Goal: Task Accomplishment & Management: Complete application form

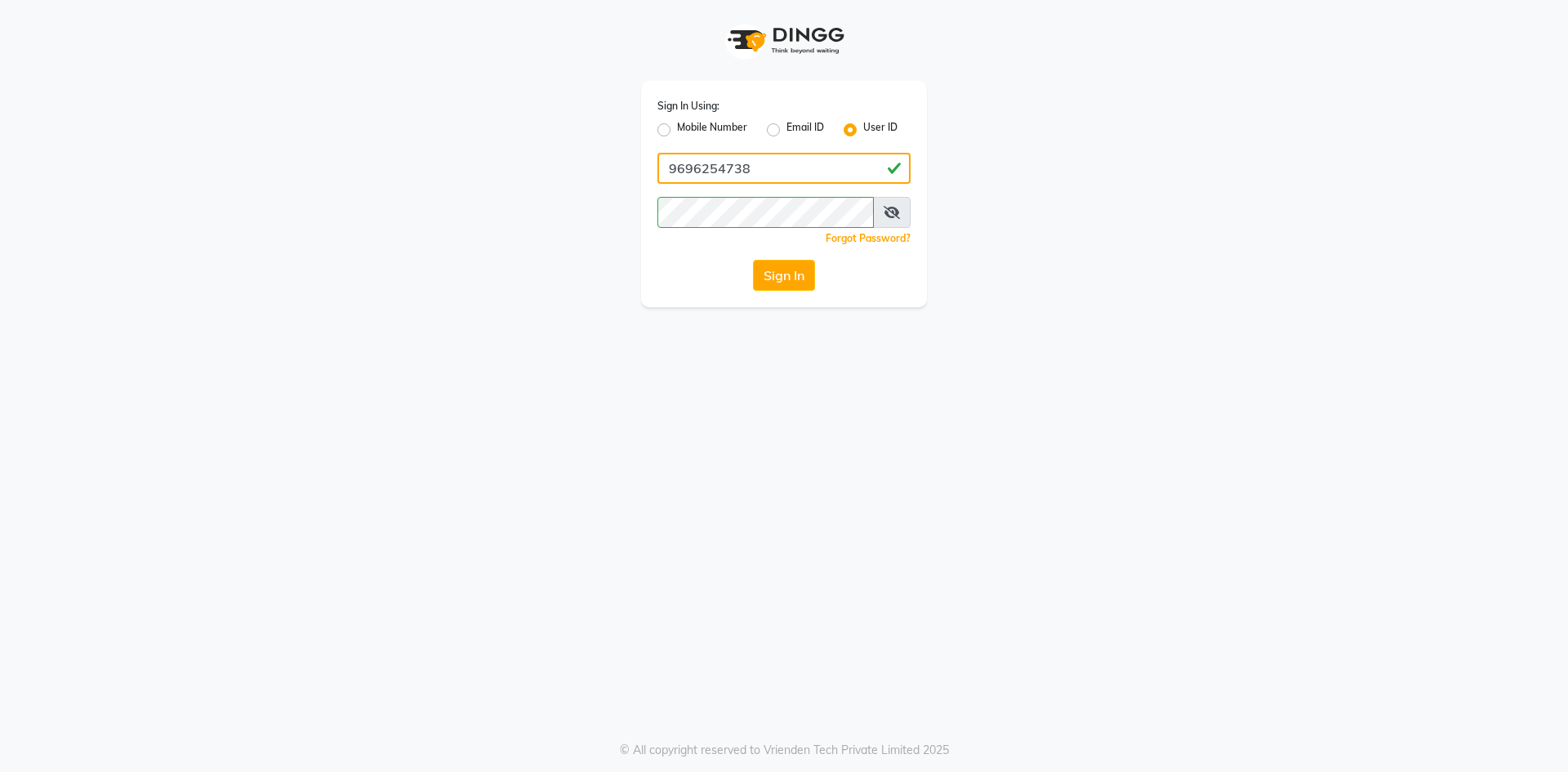
click at [752, 156] on input "9696254738" at bounding box center [784, 168] width 253 height 31
type input "neha@123"
click at [808, 275] on button "Sign In" at bounding box center [784, 274] width 62 height 31
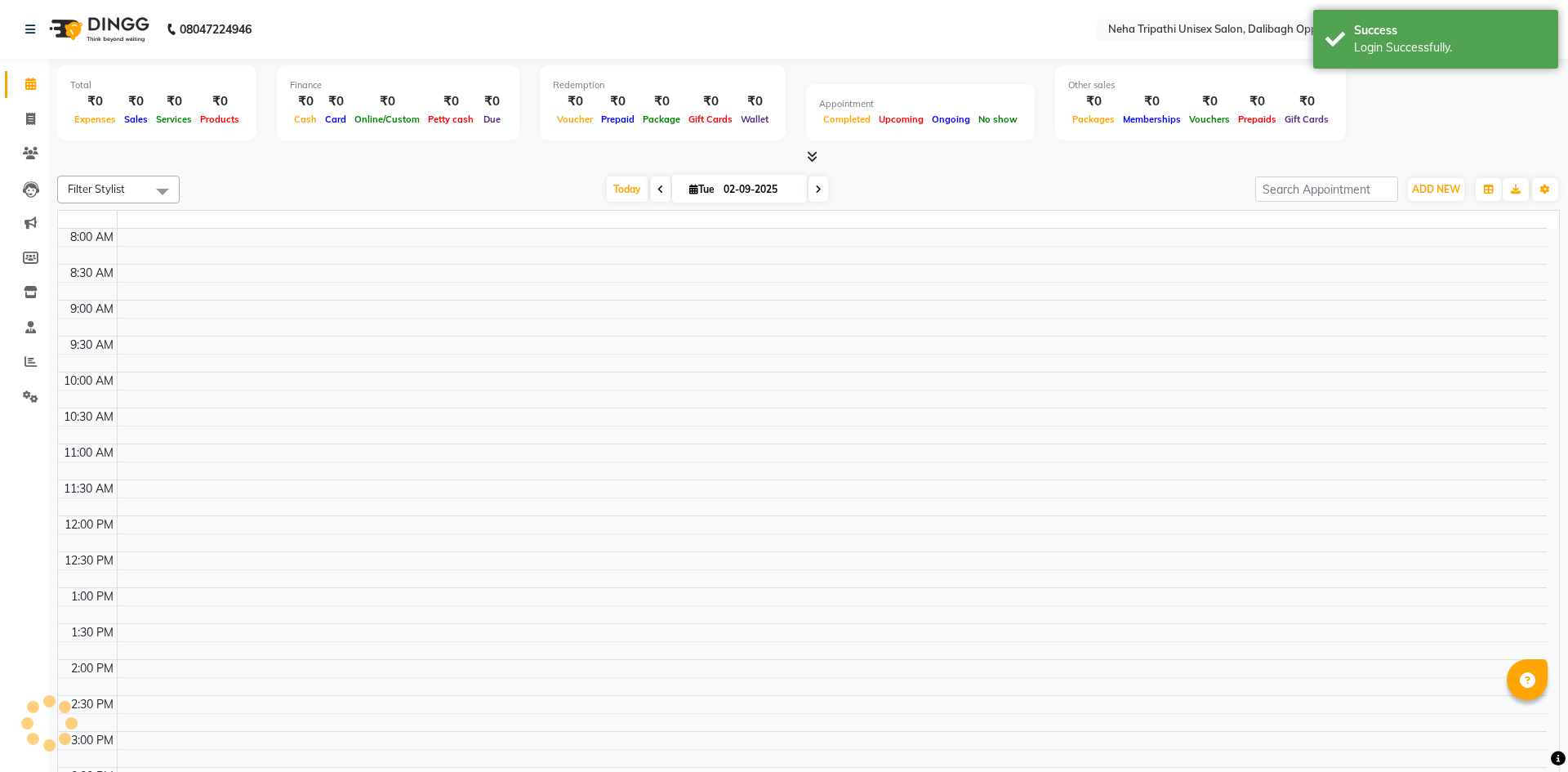
select select "en"
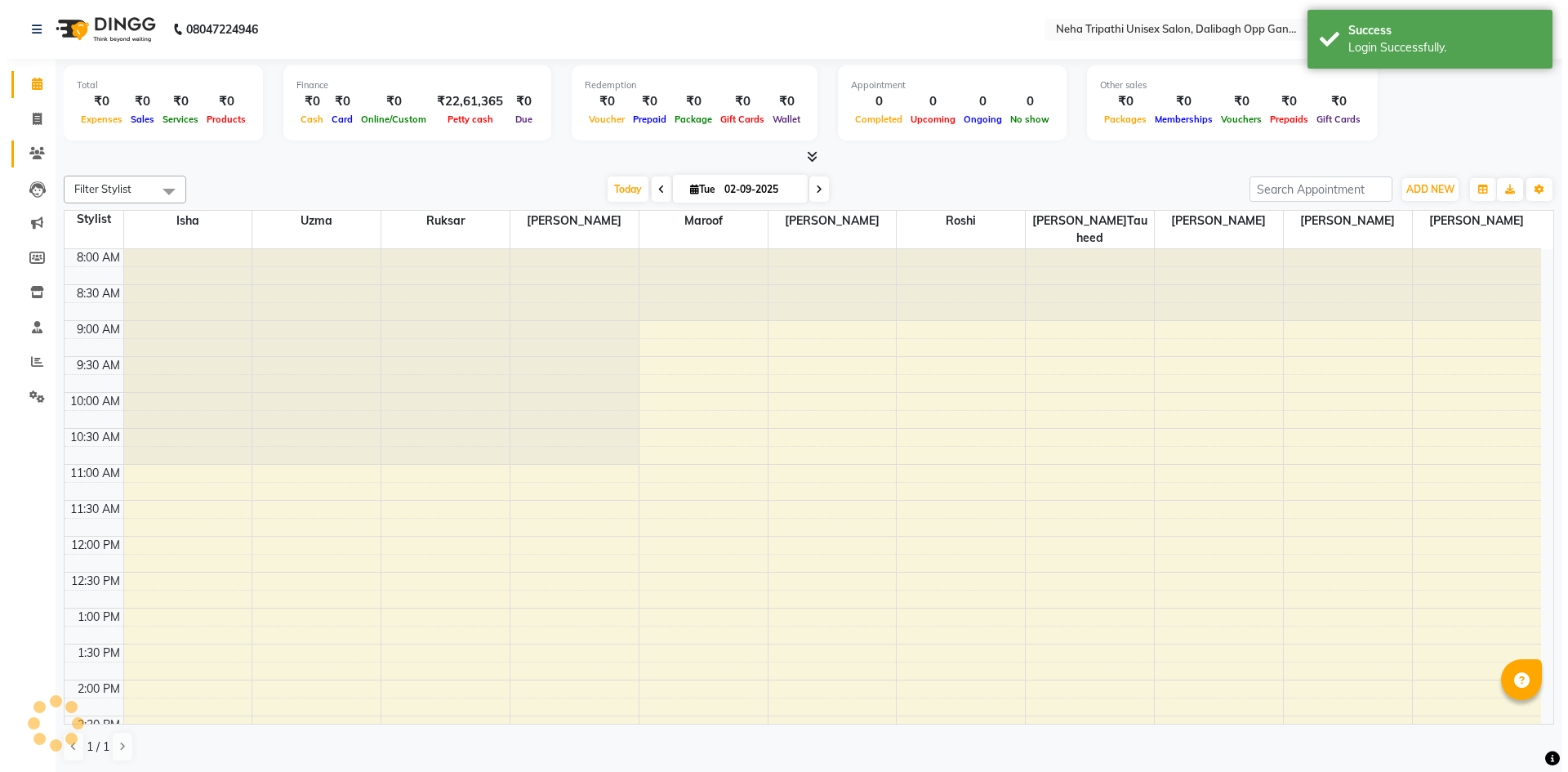
scroll to position [411, 0]
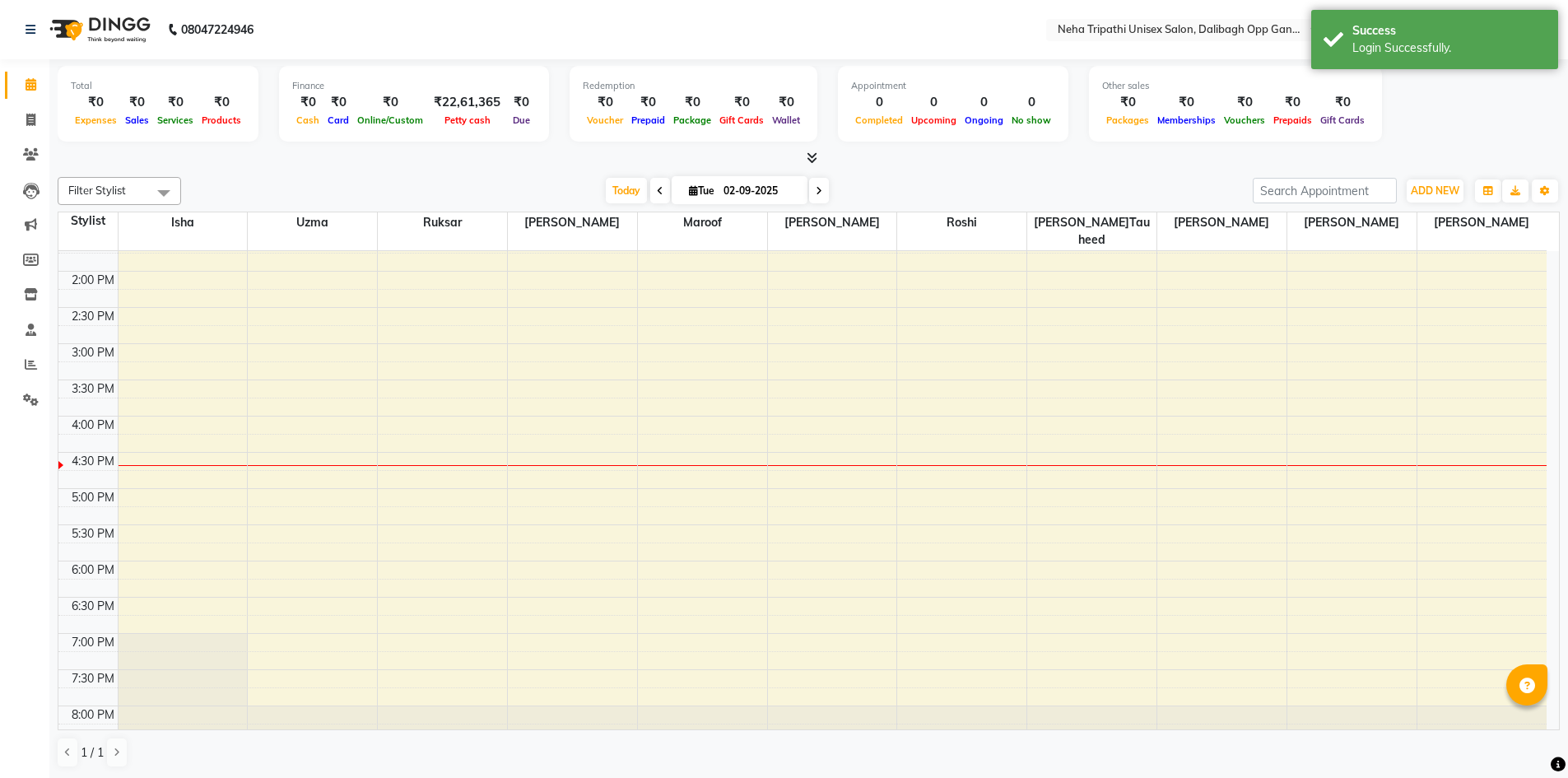
click at [28, 104] on li "Invoice" at bounding box center [25, 120] width 49 height 36
click at [30, 126] on span at bounding box center [31, 120] width 29 height 19
select select "service"
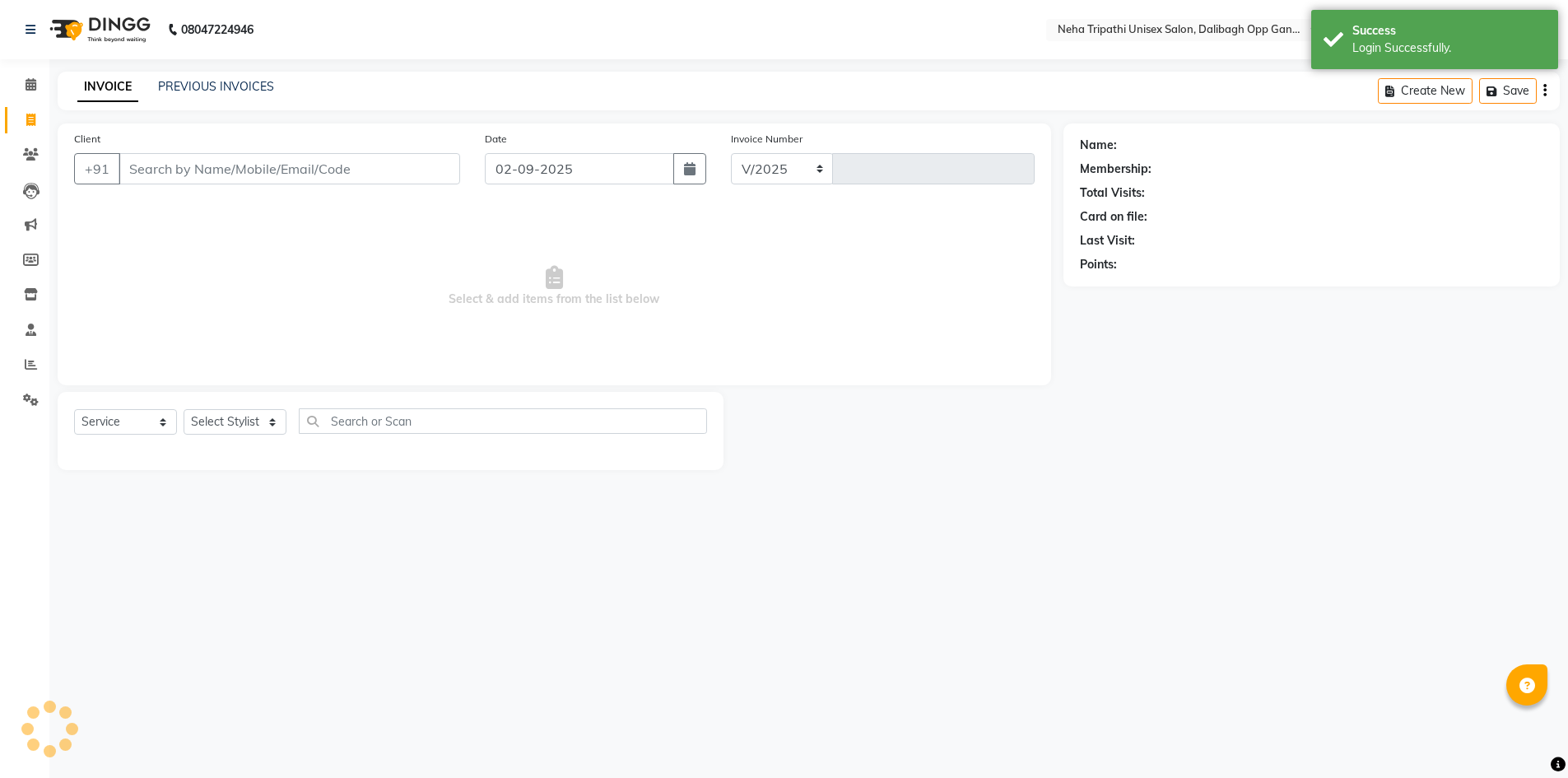
select select "6624"
type input "1091"
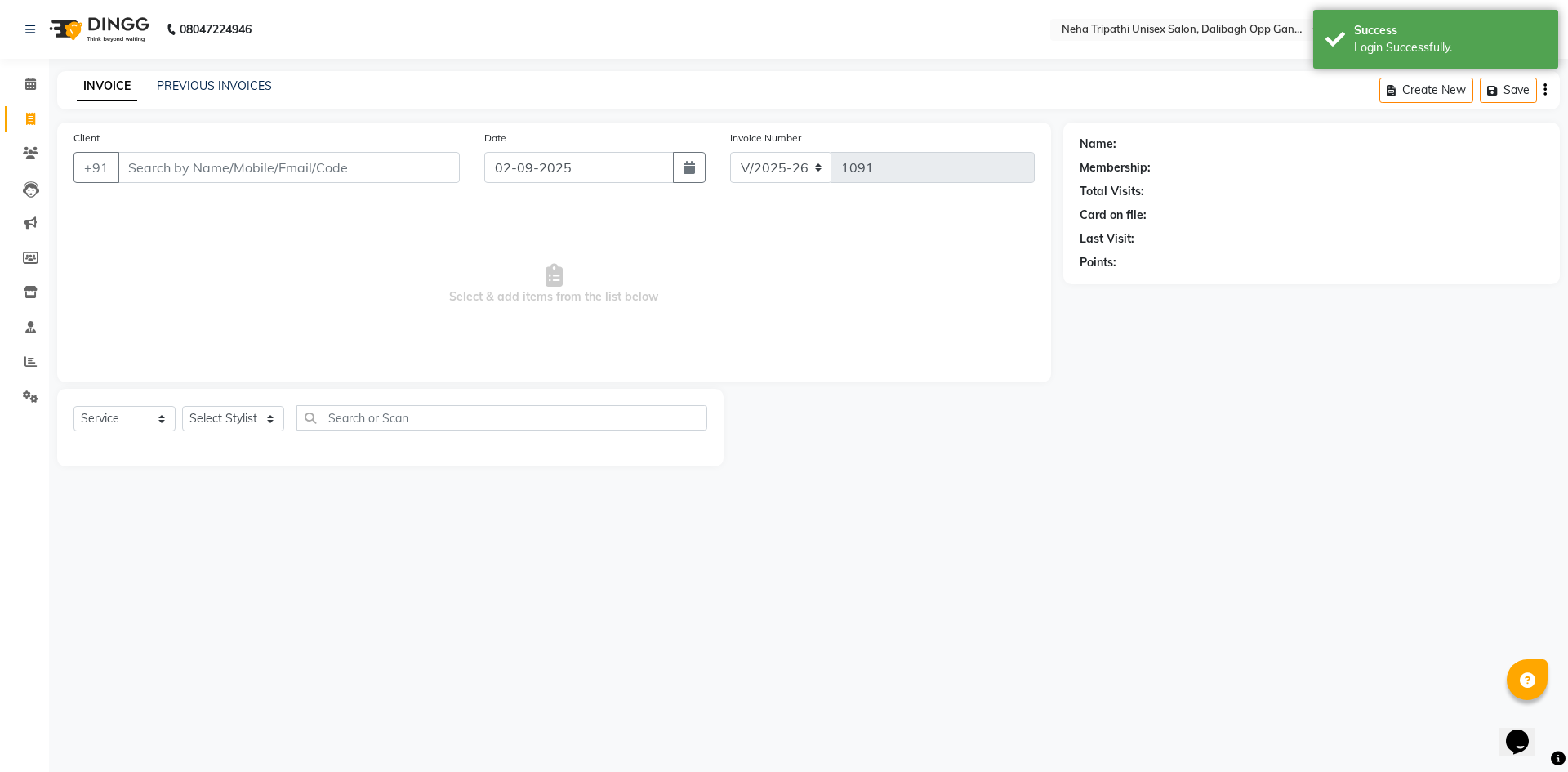
click at [163, 167] on input "Client" at bounding box center [289, 167] width 342 height 31
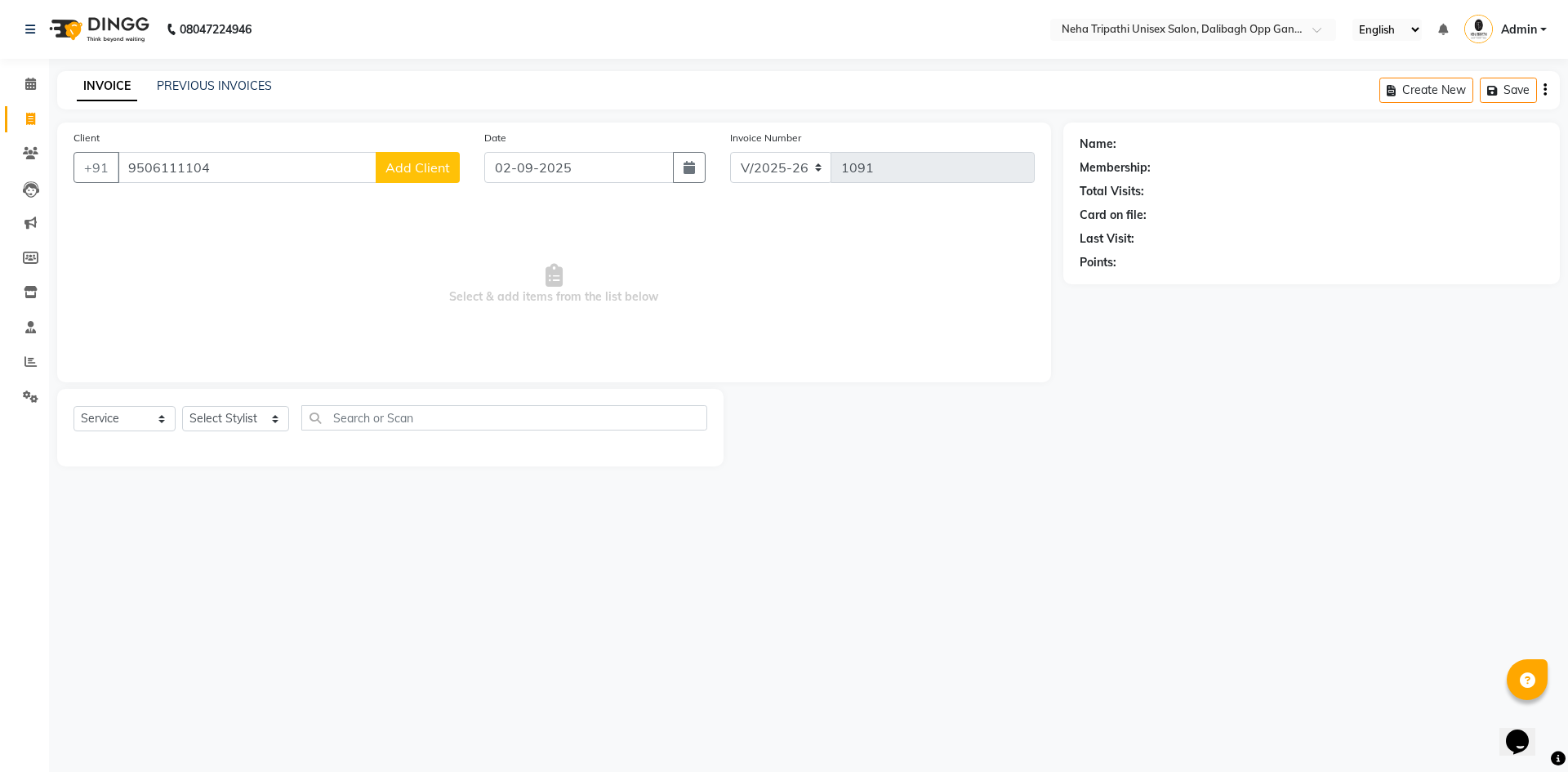
type input "9506111104"
click at [407, 169] on span "Add Client" at bounding box center [418, 167] width 65 height 16
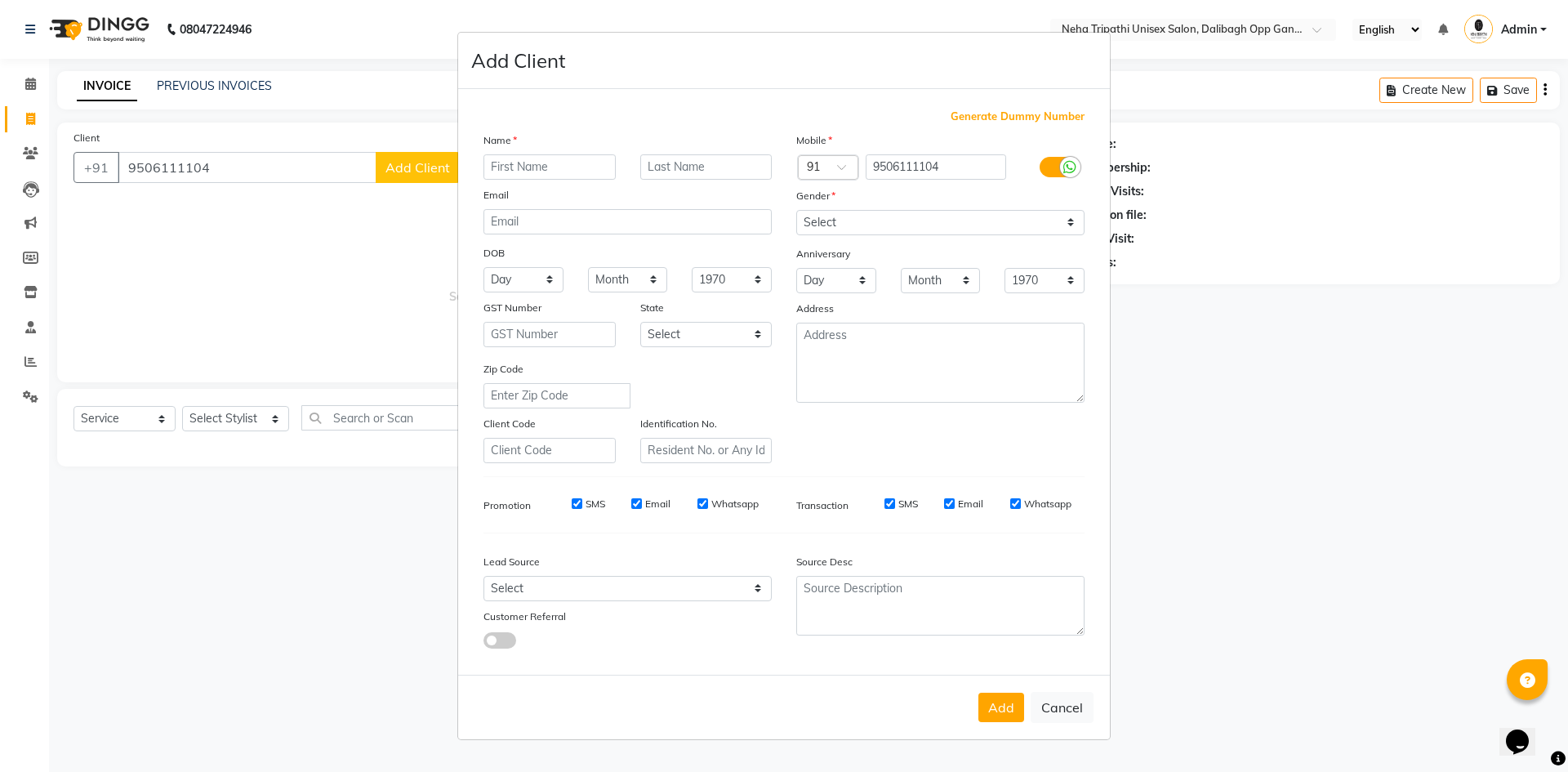
click at [558, 160] on input "text" at bounding box center [549, 167] width 132 height 25
type input "Aishwarya"
click at [845, 227] on select "Select Male Female Other Prefer Not To Say" at bounding box center [941, 222] width 288 height 25
select select "female"
click at [797, 210] on select "Select Male Female Other Prefer Not To Say" at bounding box center [941, 222] width 288 height 25
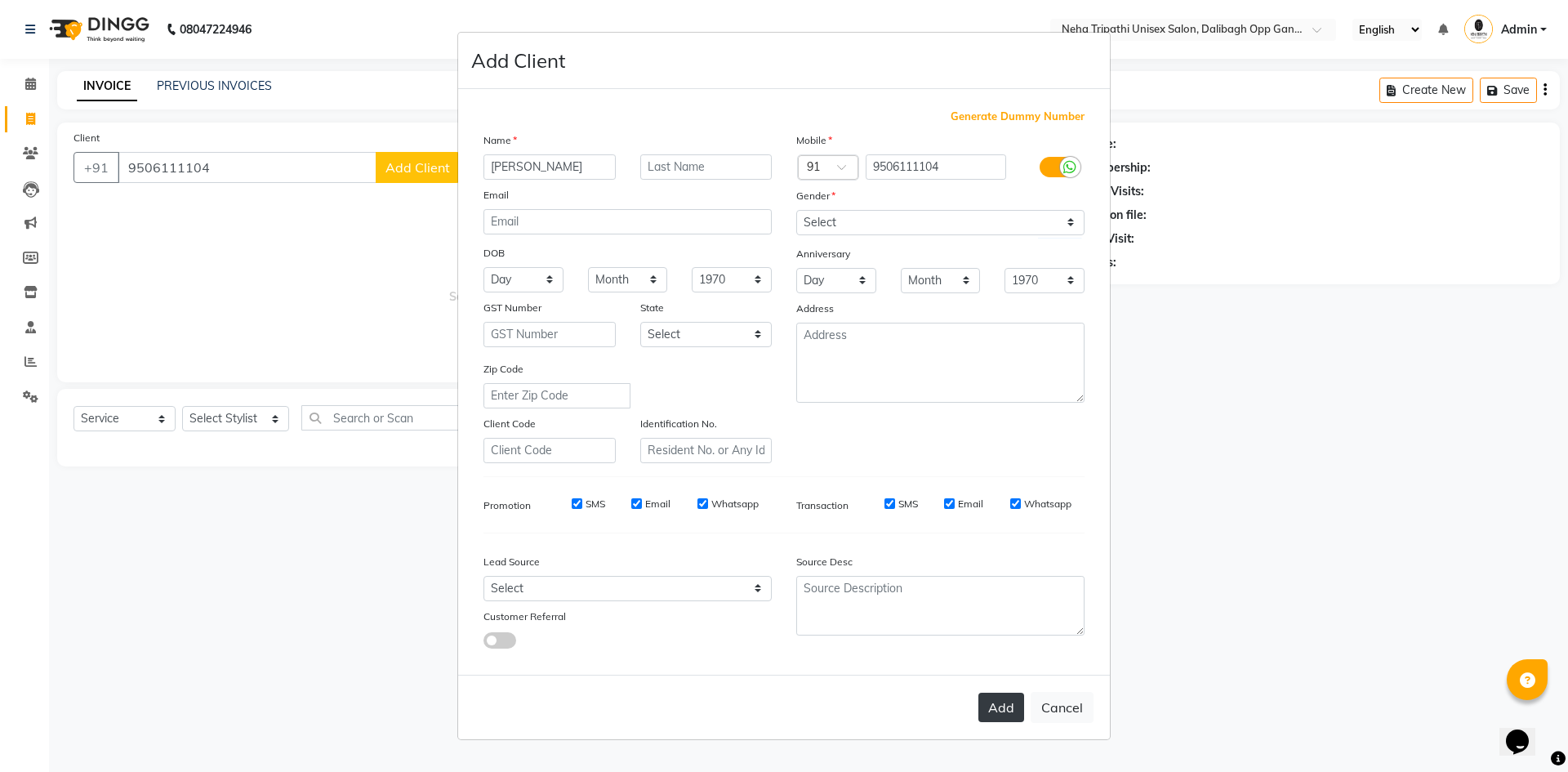
click at [1003, 716] on button "Add" at bounding box center [1001, 707] width 45 height 29
select select
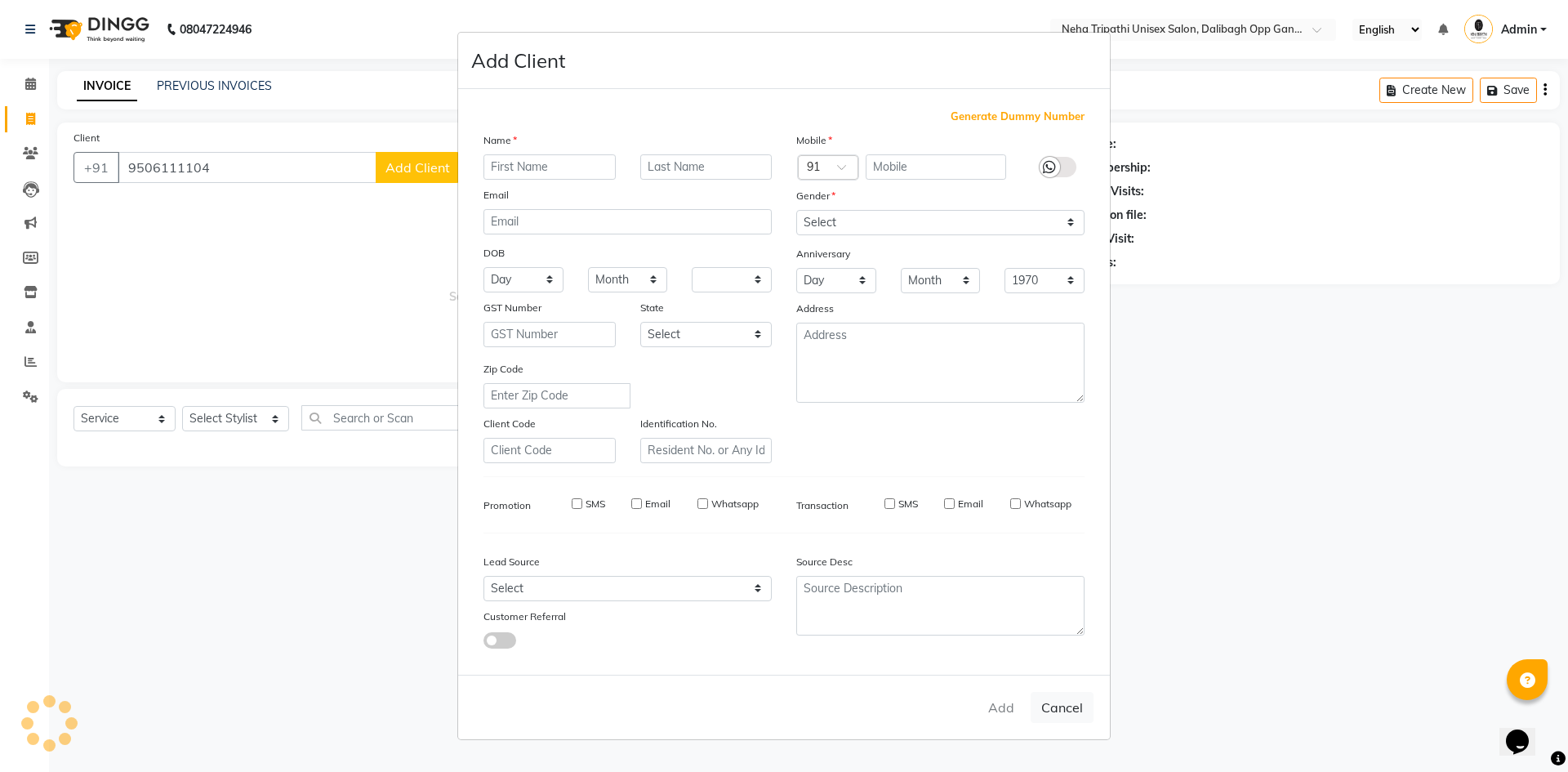
select select
checkbox input "false"
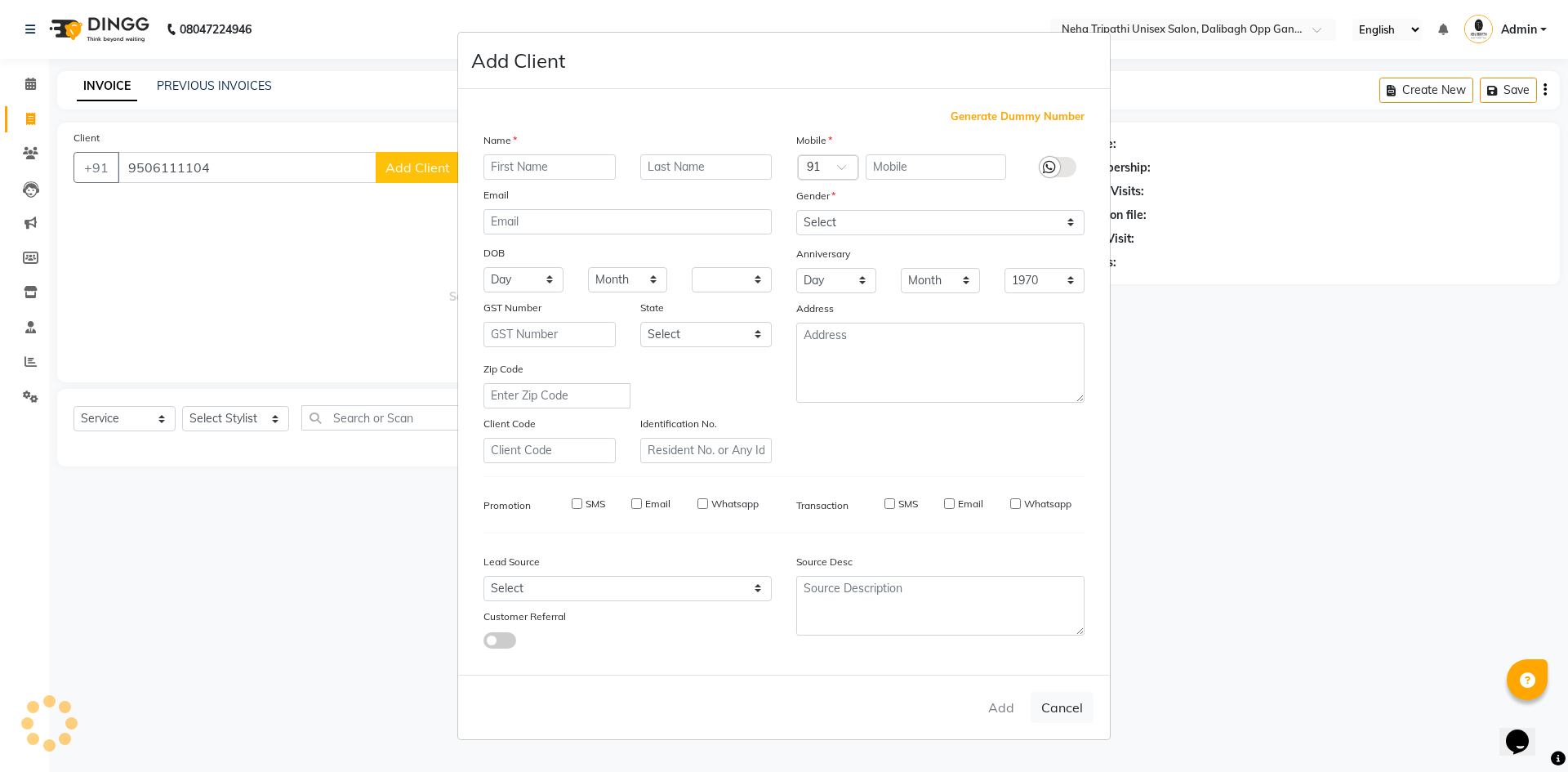
checkbox input "false"
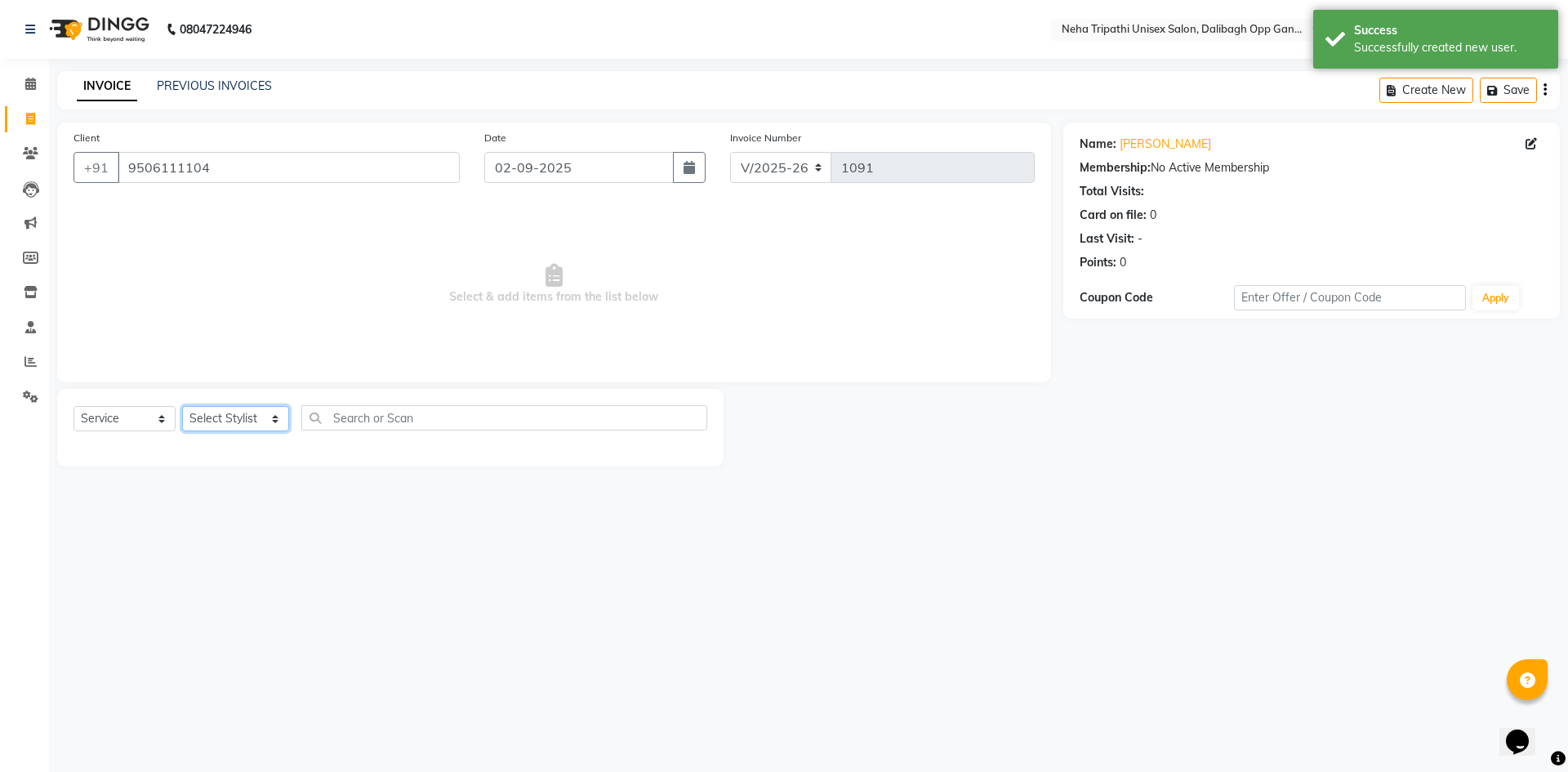
click at [248, 416] on select "Select Stylist Gaus Mohammad isha Jagjit Kaur Maroof Mohd.Tauheed Roshi ruksar …" at bounding box center [235, 418] width 107 height 25
select select "51166"
click at [182, 406] on select "Select Stylist Gaus Mohammad isha Jagjit Kaur Maroof Mohd.Tauheed Roshi ruksar …" at bounding box center [235, 418] width 107 height 25
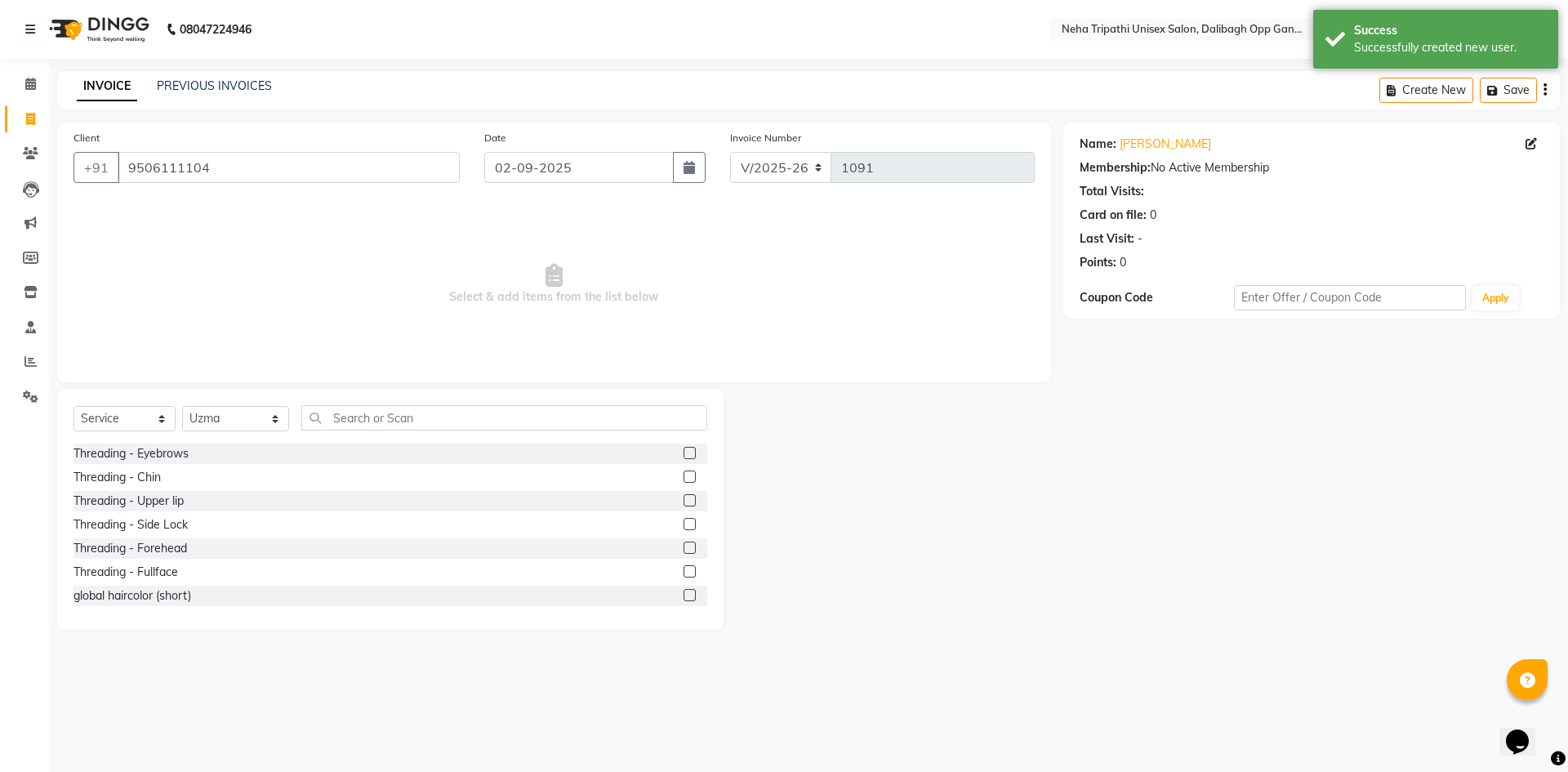
click at [684, 455] on label at bounding box center [690, 453] width 13 height 13
click at [684, 455] on input "checkbox" at bounding box center [689, 454] width 11 height 11
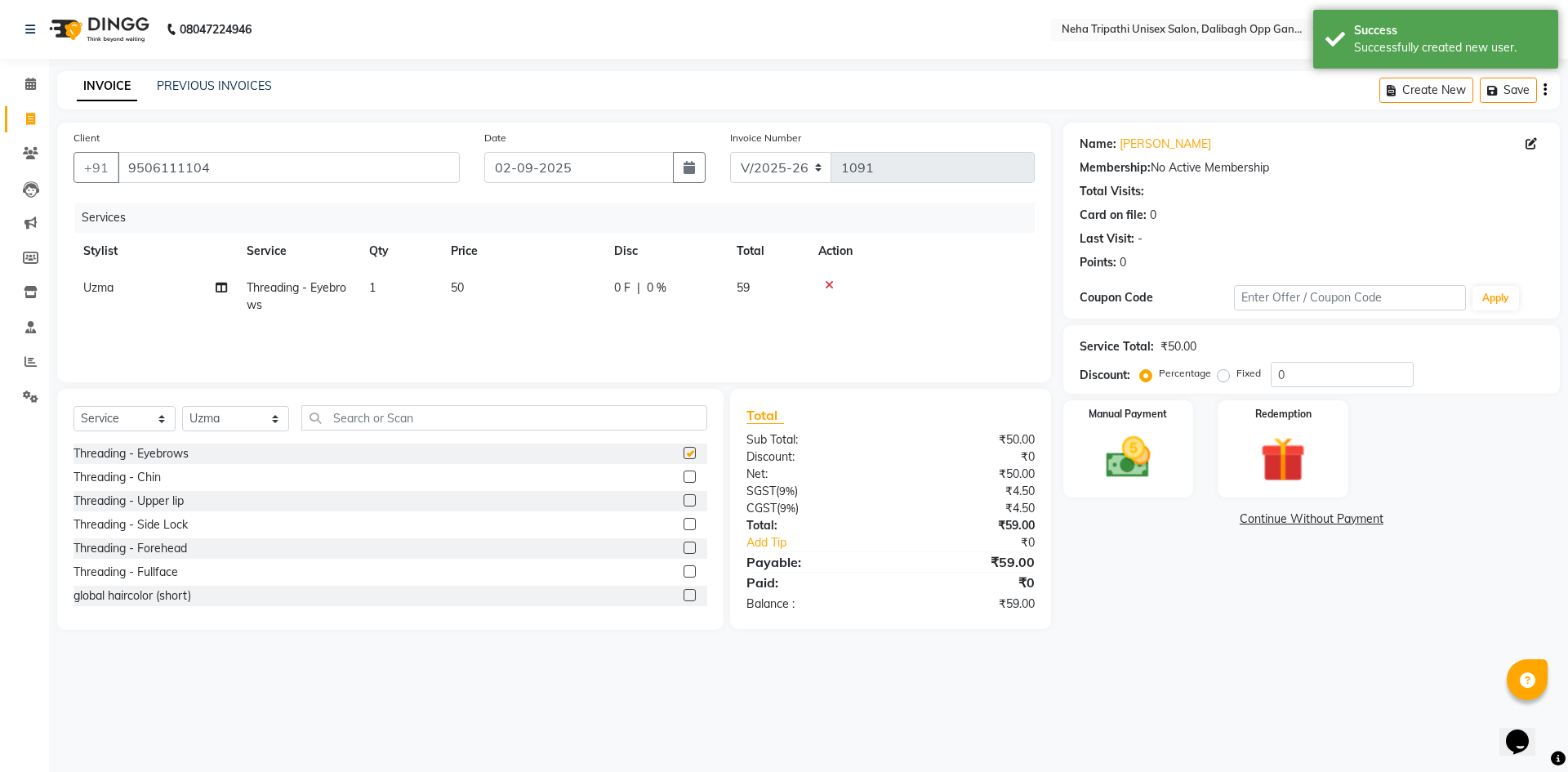
checkbox input "false"
click at [684, 503] on label at bounding box center [690, 500] width 13 height 13
click at [684, 503] on input "checkbox" at bounding box center [689, 501] width 11 height 11
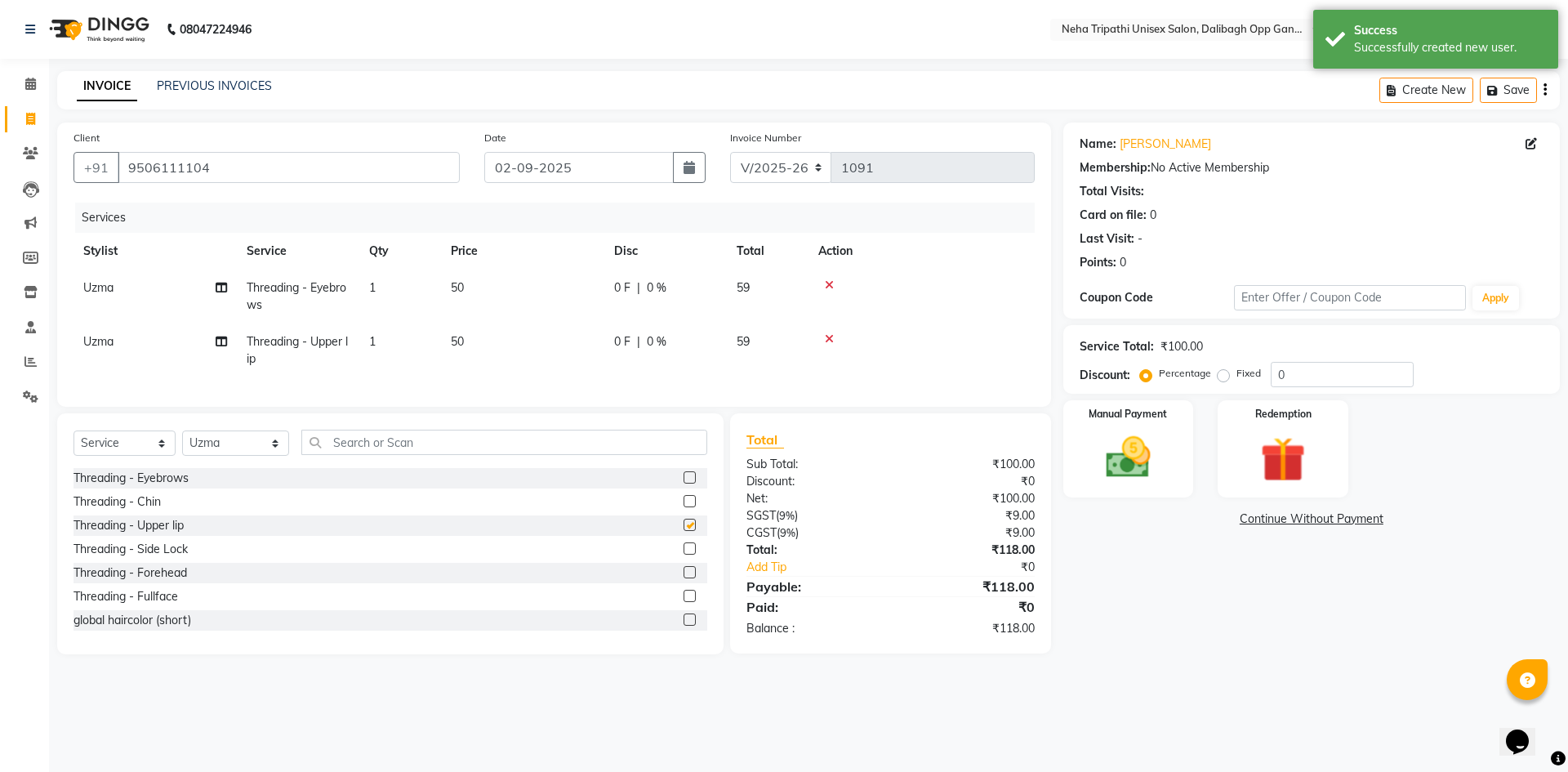
checkbox input "false"
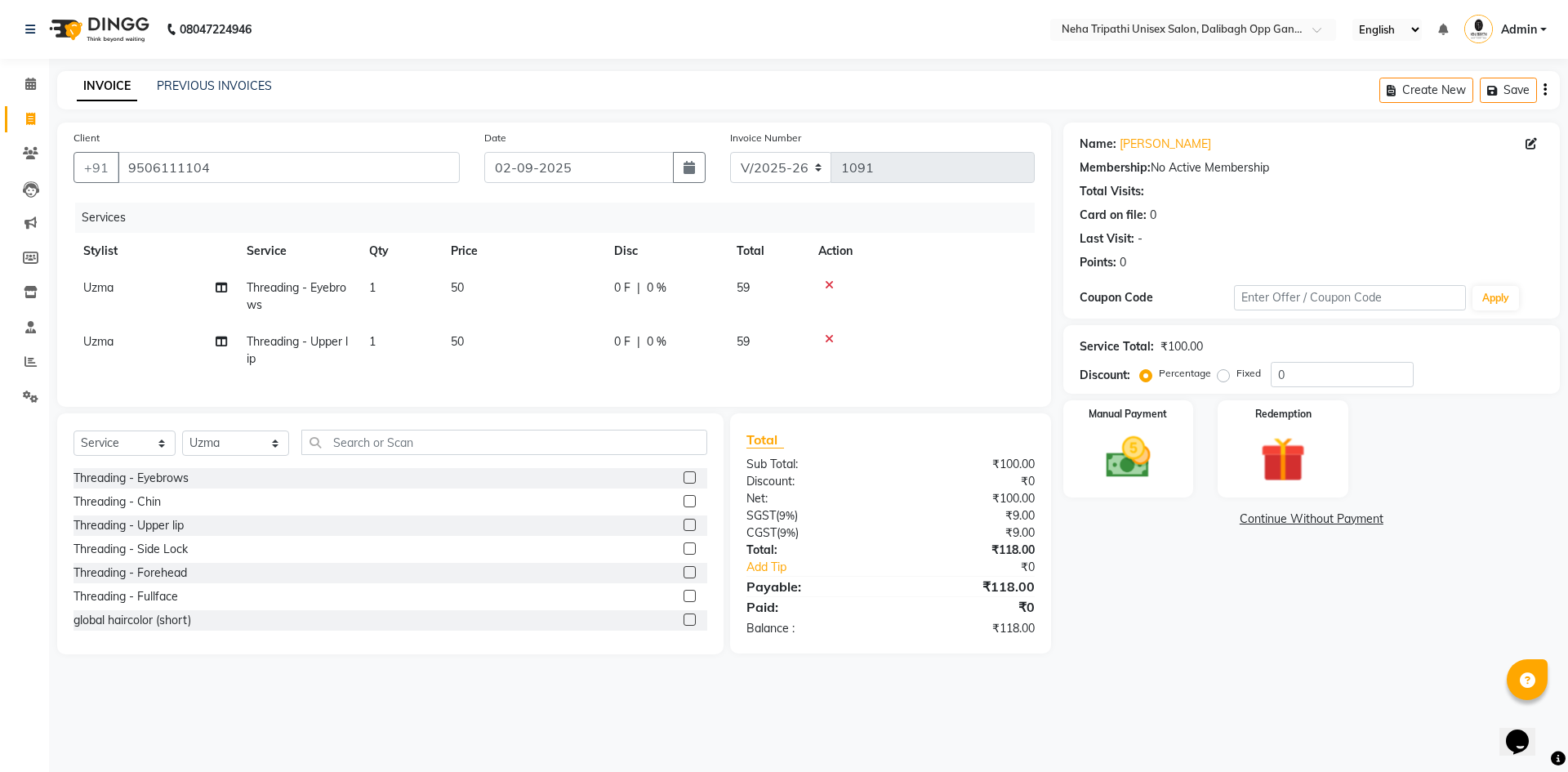
drag, startPoint x: 1226, startPoint y: 375, endPoint x: 1239, endPoint y: 375, distance: 13.0
click at [1237, 375] on label "Fixed" at bounding box center [1249, 373] width 24 height 14
click at [1226, 375] on input "Fixed" at bounding box center [1227, 373] width 12 height 12
radio input "true"
click at [1309, 373] on input "0" at bounding box center [1342, 375] width 143 height 25
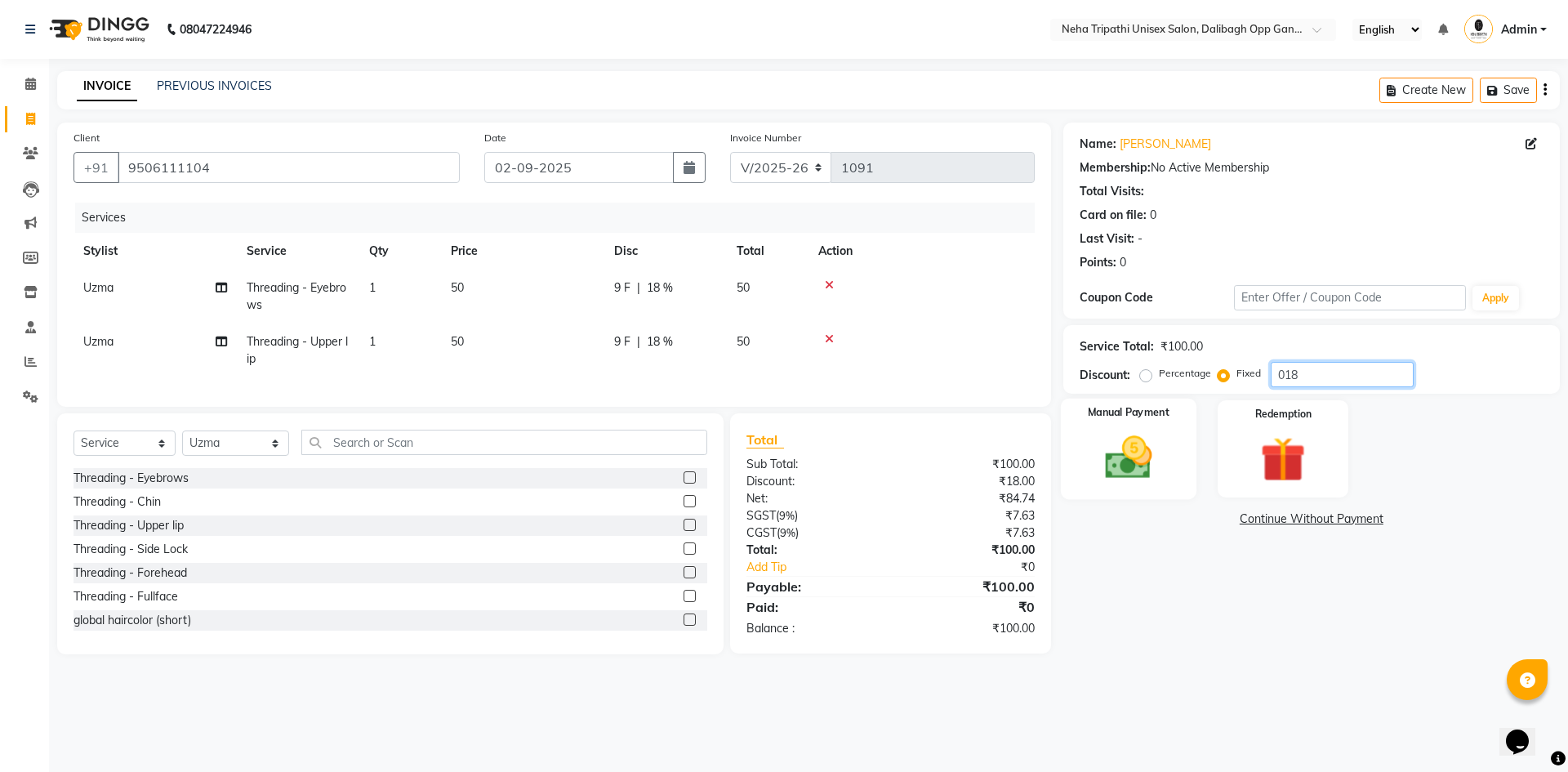
type input "018"
click at [1149, 461] on img at bounding box center [1128, 457] width 76 height 54
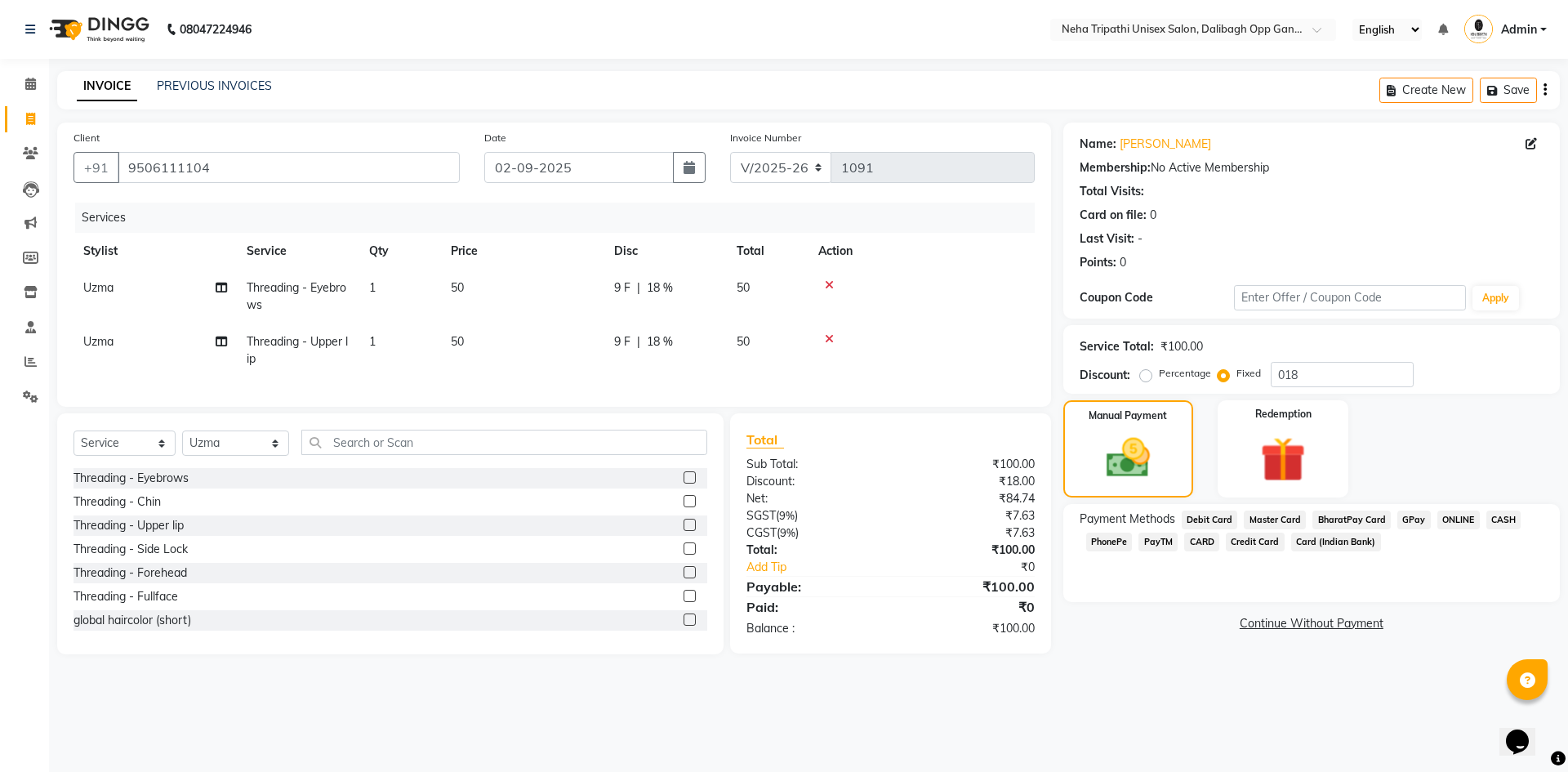
click at [1439, 514] on span "ONLINE" at bounding box center [1459, 519] width 42 height 19
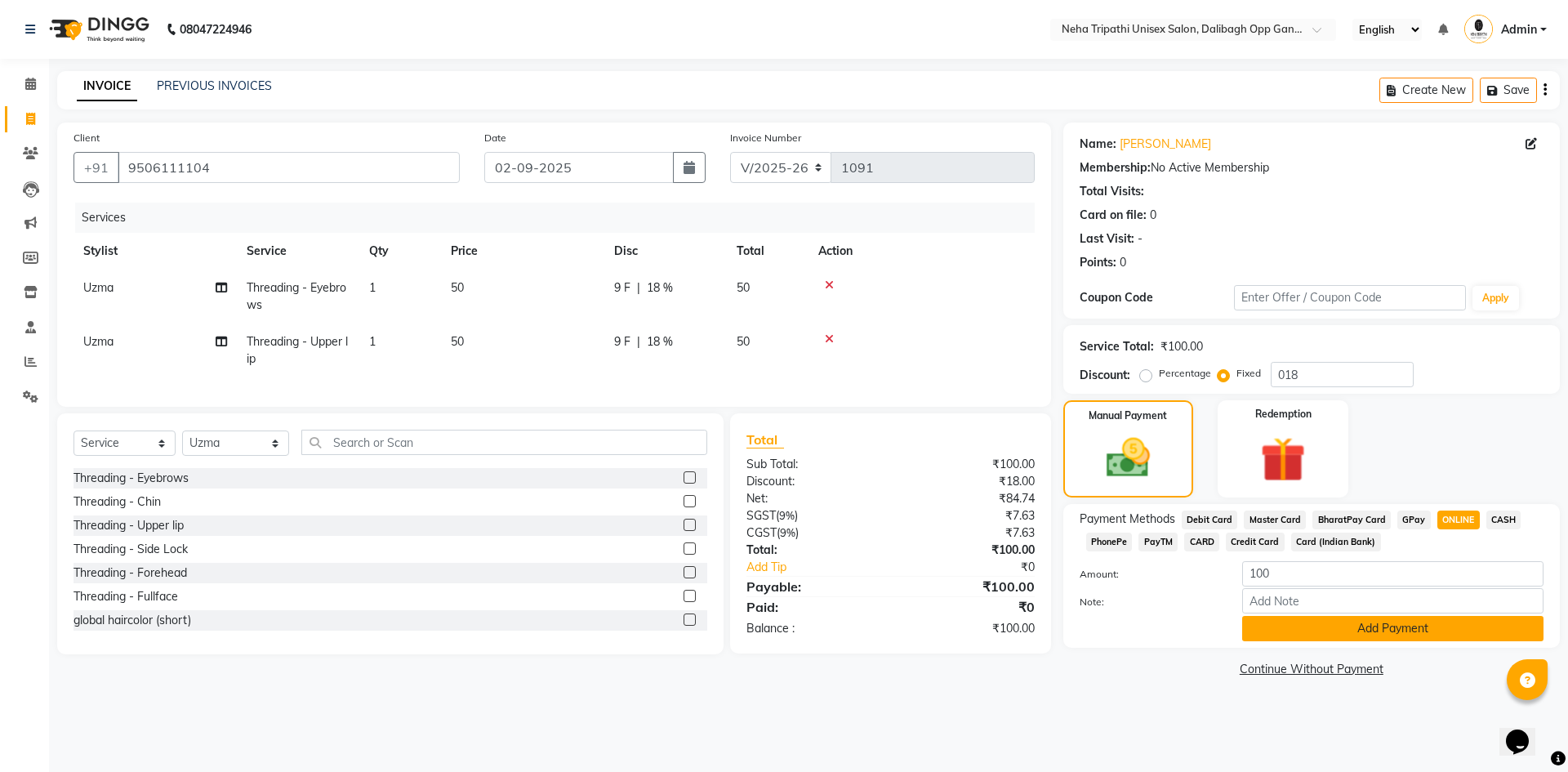
click at [1351, 636] on button "Add Payment" at bounding box center [1393, 628] width 301 height 25
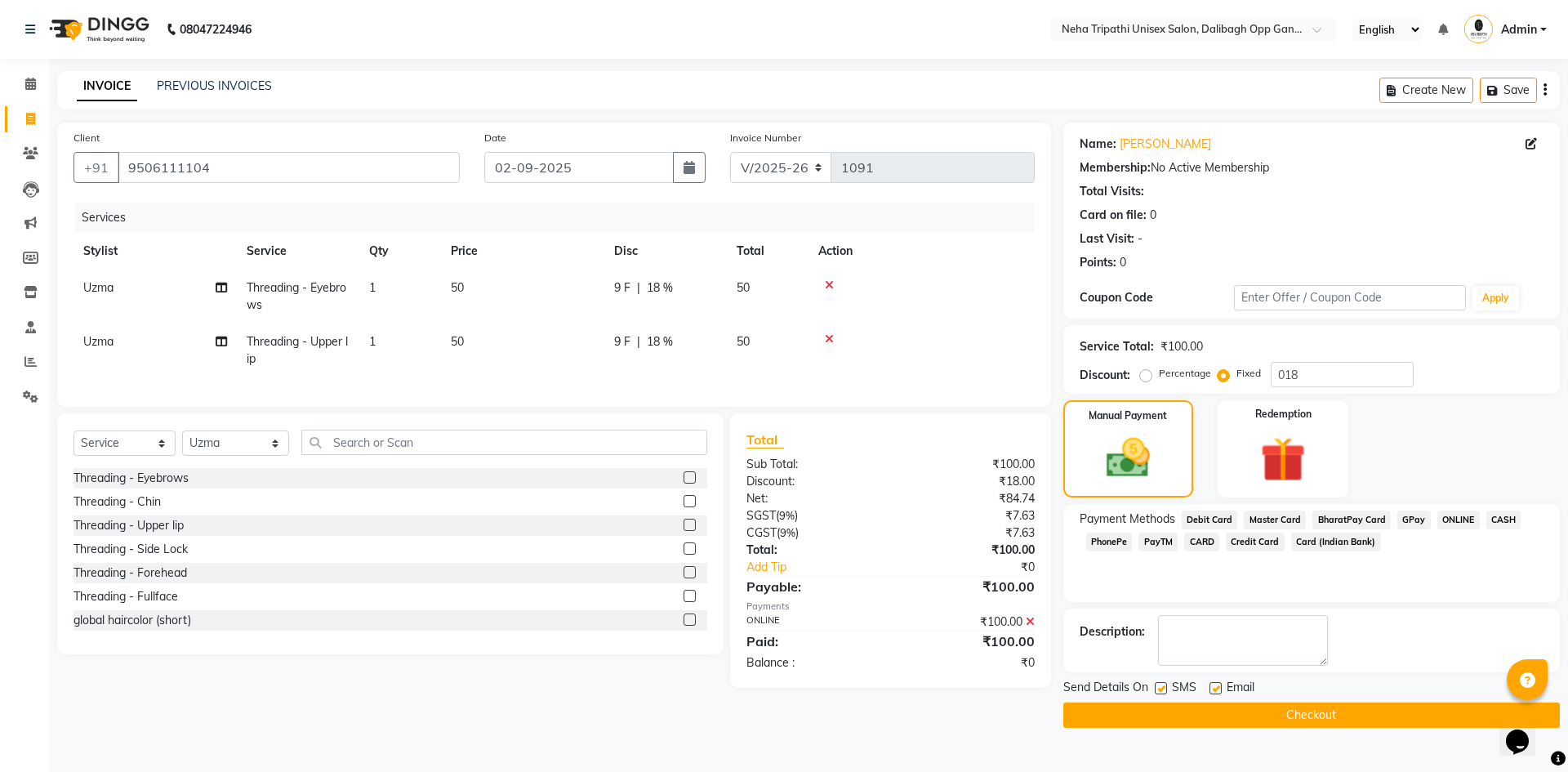
click at [1293, 721] on button "Checkout" at bounding box center [1312, 715] width 497 height 25
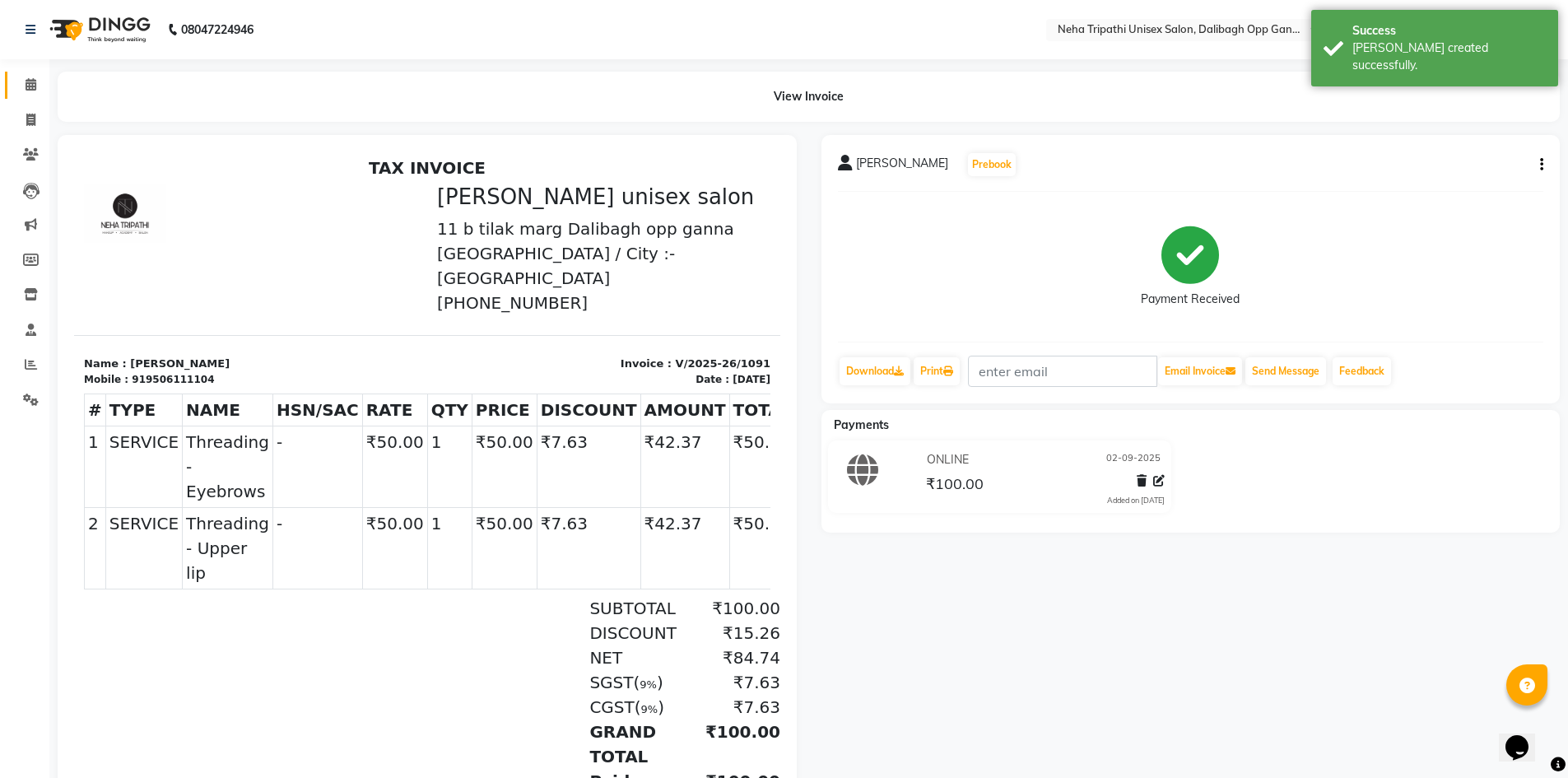
click at [31, 96] on link "Calendar" at bounding box center [25, 85] width 40 height 27
click at [28, 92] on span at bounding box center [31, 85] width 29 height 19
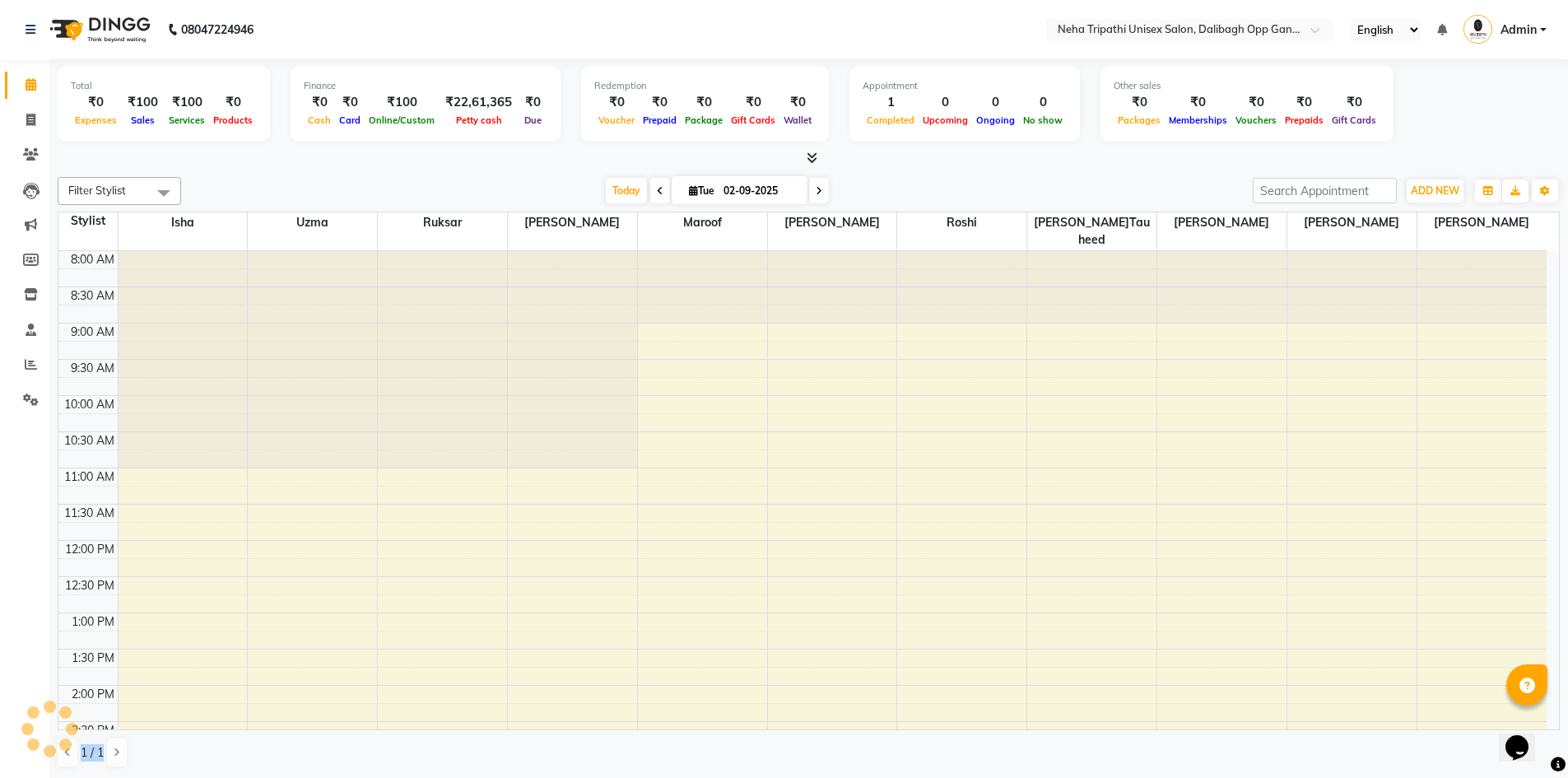
click at [1078, 694] on div "Filter Stylist Select All Gaus Mohammad isha Jagjit Kaur Maroof Mohd.Tauheed Ro…" at bounding box center [809, 473] width 1502 height 604
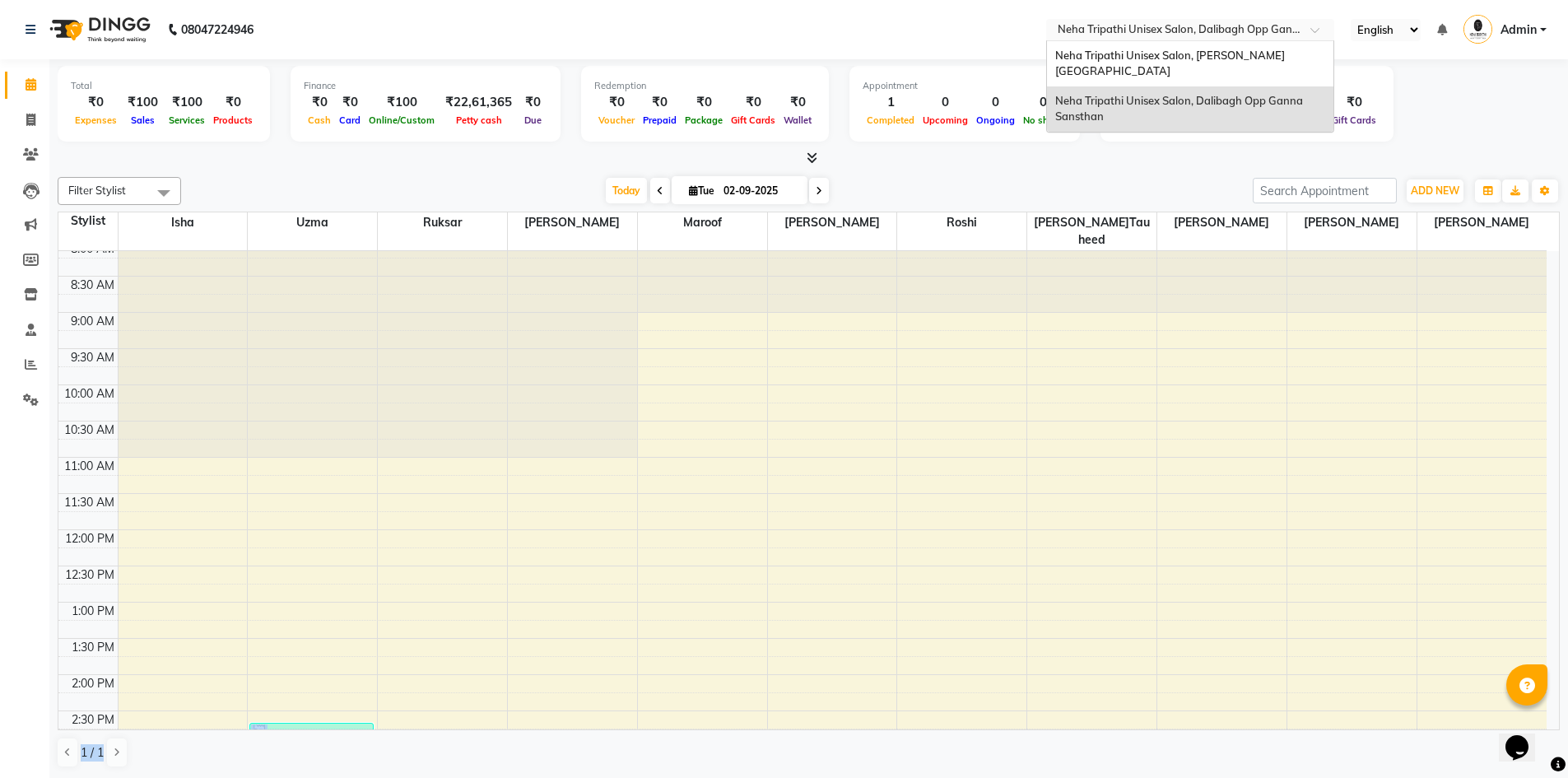
click at [1157, 20] on div "Select Location × Neha Tripathi Unisex Salon, Dalibagh Opp Ganna Sansthan" at bounding box center [1190, 30] width 288 height 22
click at [1177, 59] on span "Neha Tripathi Unisex Salon, Gomti Nagar" at bounding box center [1169, 63] width 230 height 30
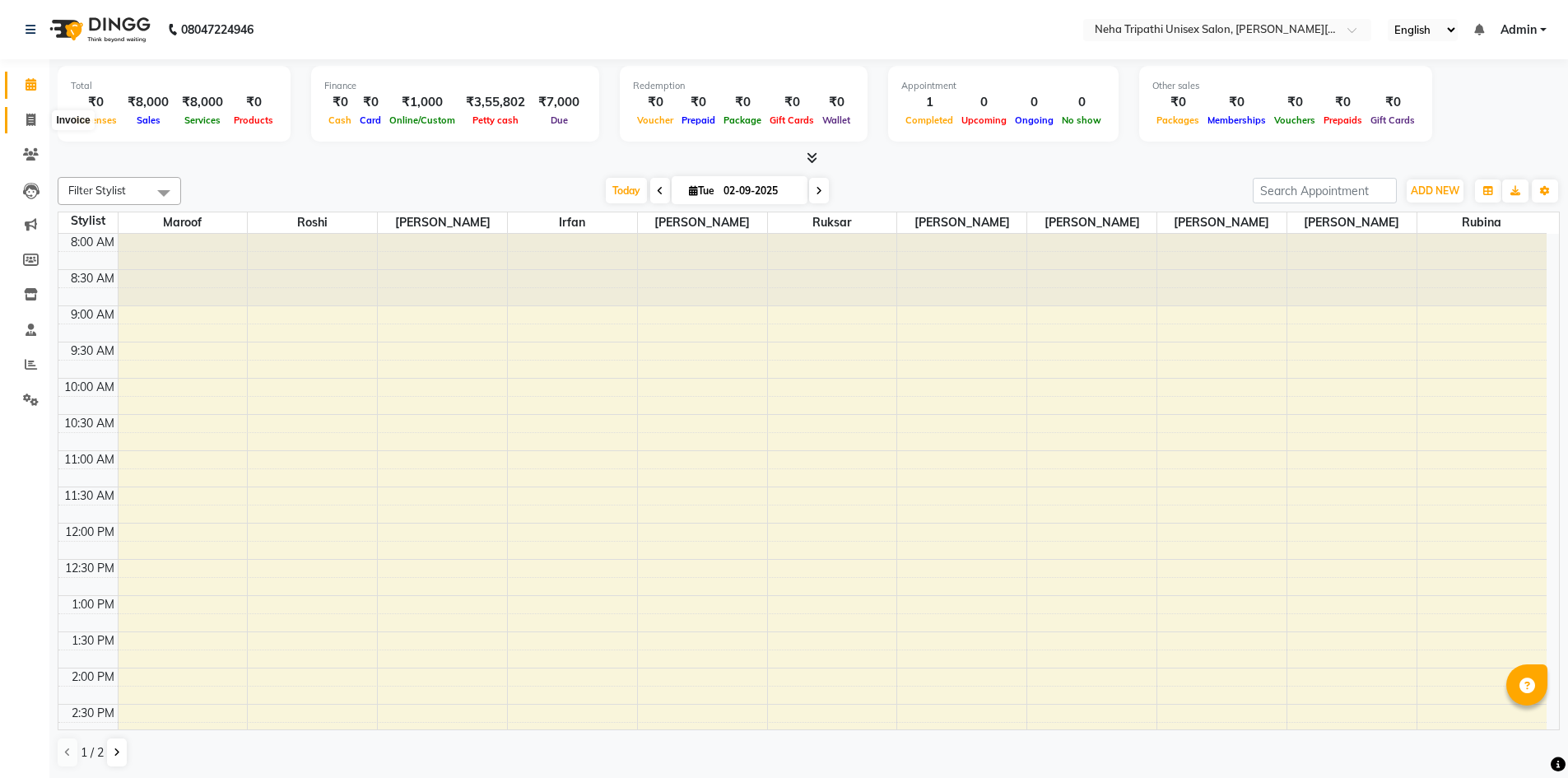
click at [26, 121] on icon at bounding box center [31, 120] width 9 height 13
select select "service"
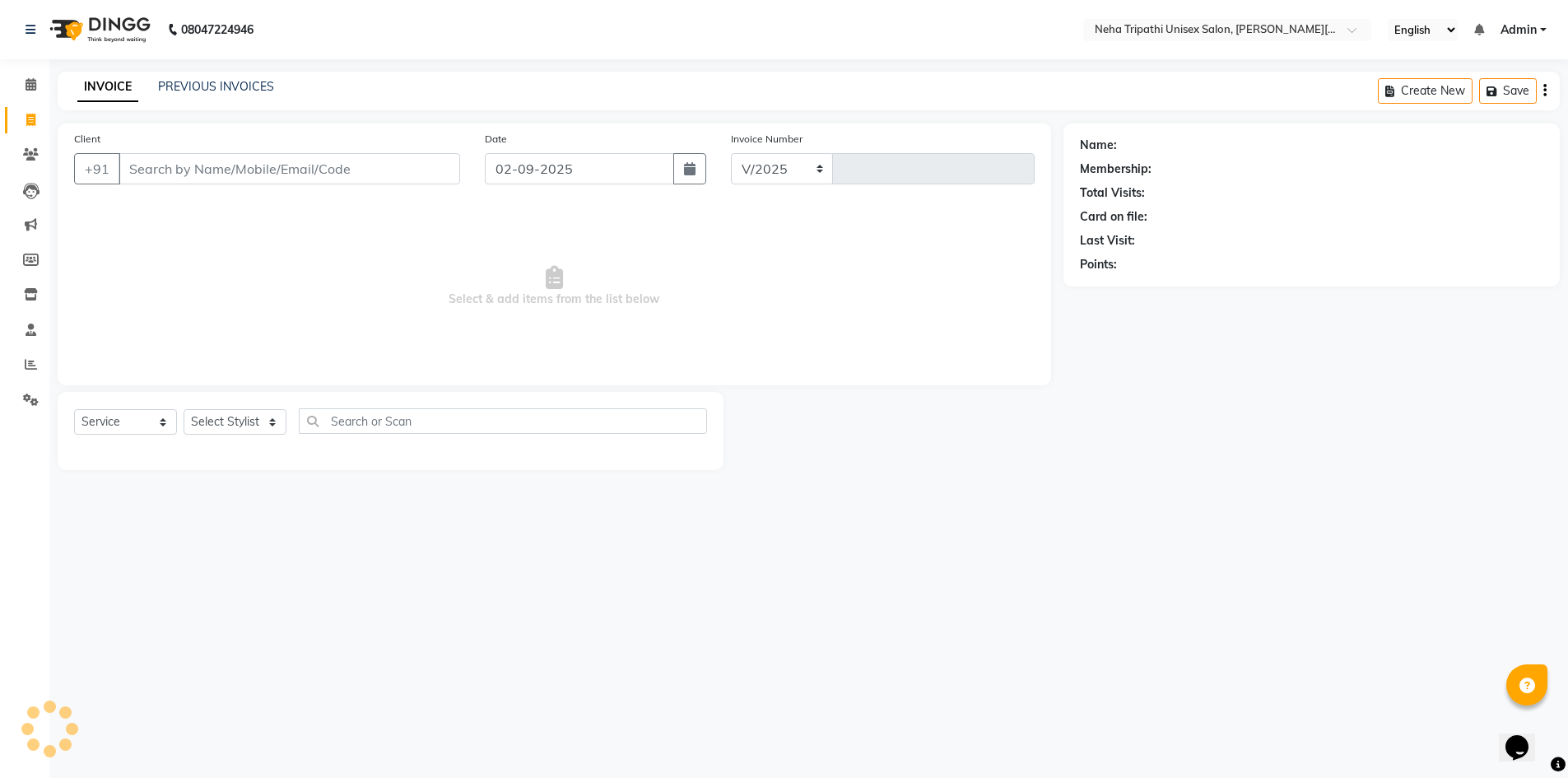
select select "7540"
type input "0525"
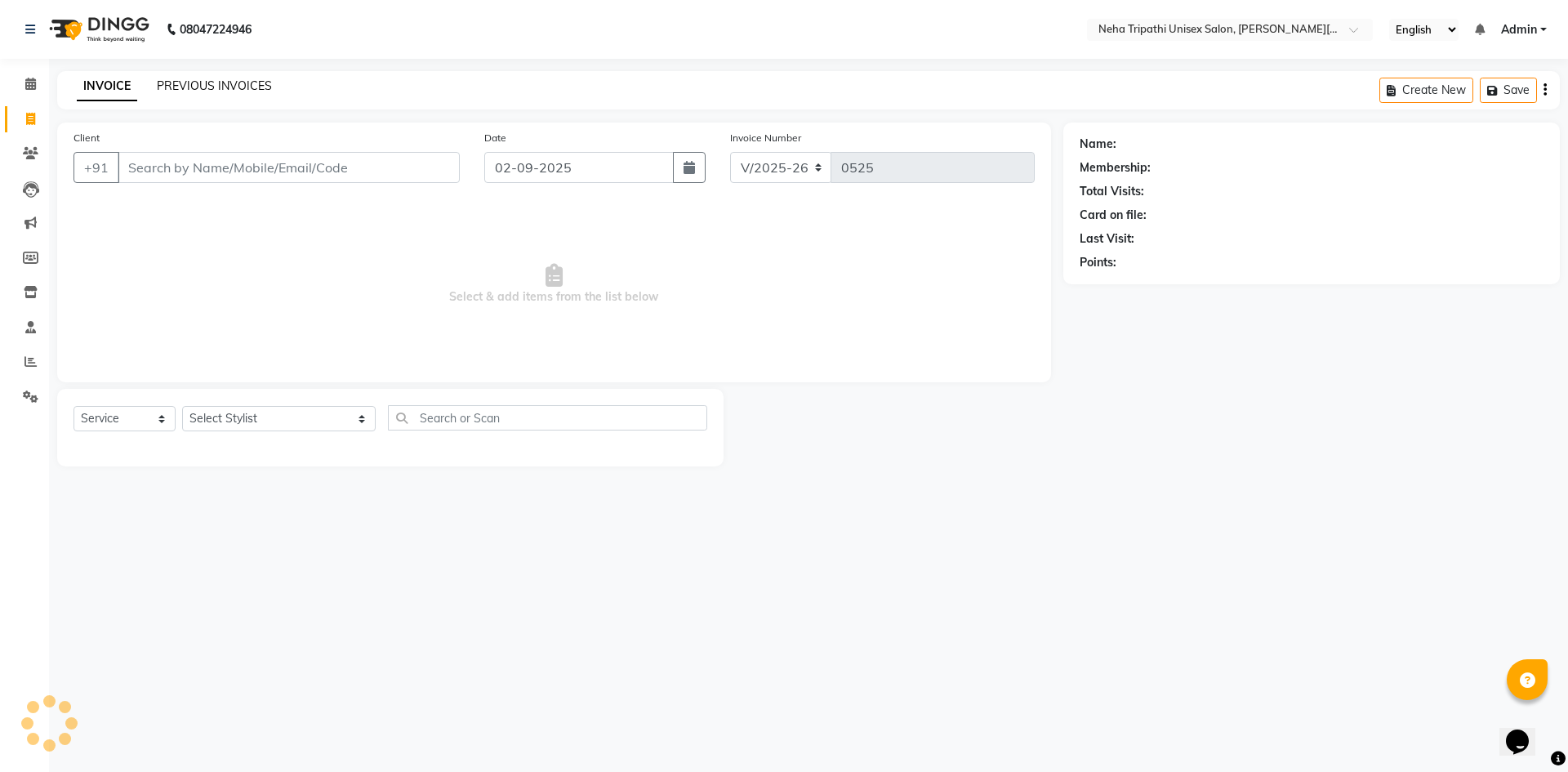
click at [231, 87] on link "PREVIOUS INVOICES" at bounding box center [214, 85] width 115 height 14
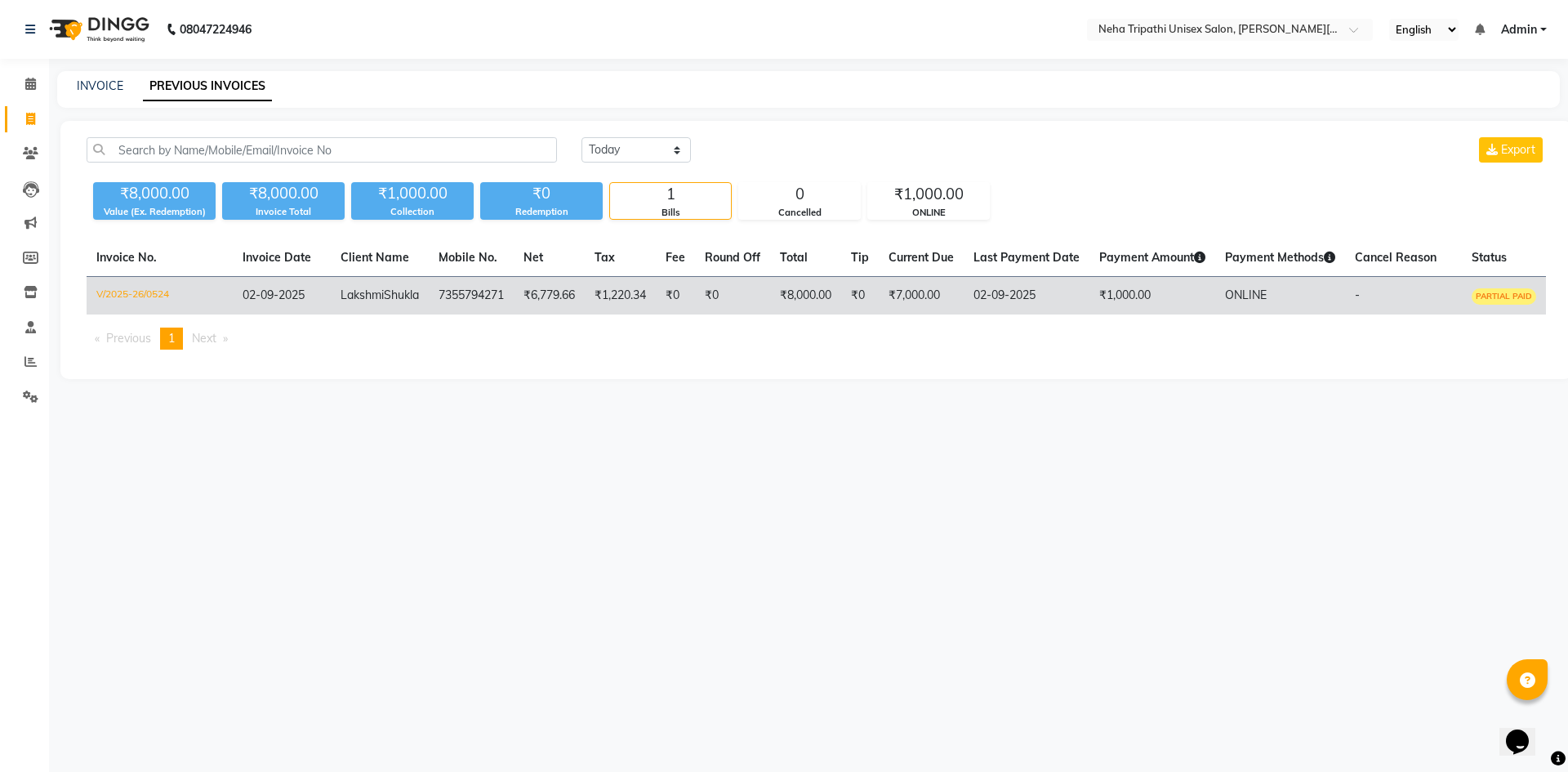
click at [461, 291] on td "7355794271" at bounding box center [471, 296] width 85 height 39
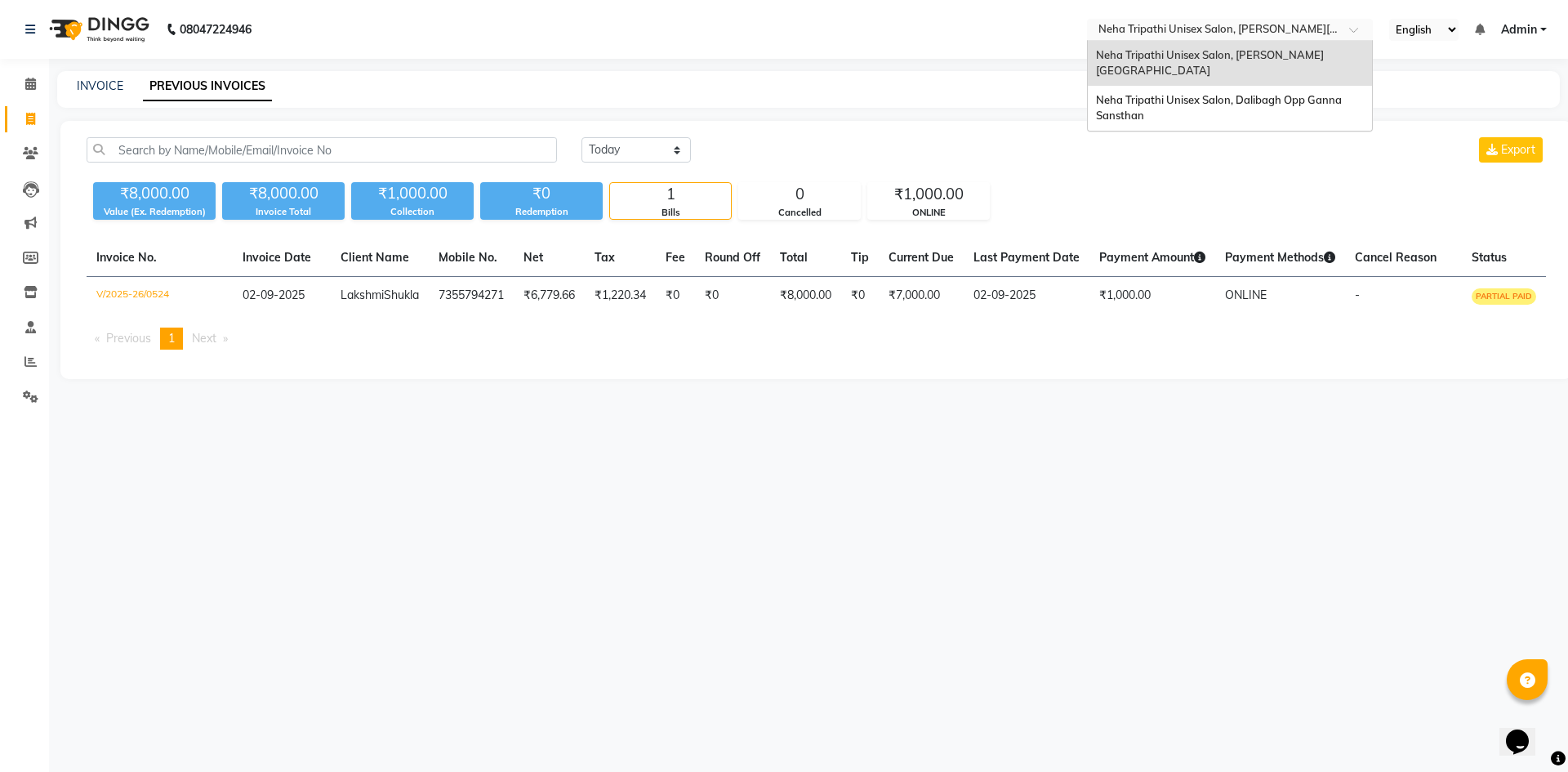
click at [1123, 27] on input "text" at bounding box center [1213, 30] width 237 height 16
click at [1141, 91] on div "Neha Tripathi Unisex Salon, Dalibagh Opp Ganna Sansthan" at bounding box center [1230, 108] width 285 height 45
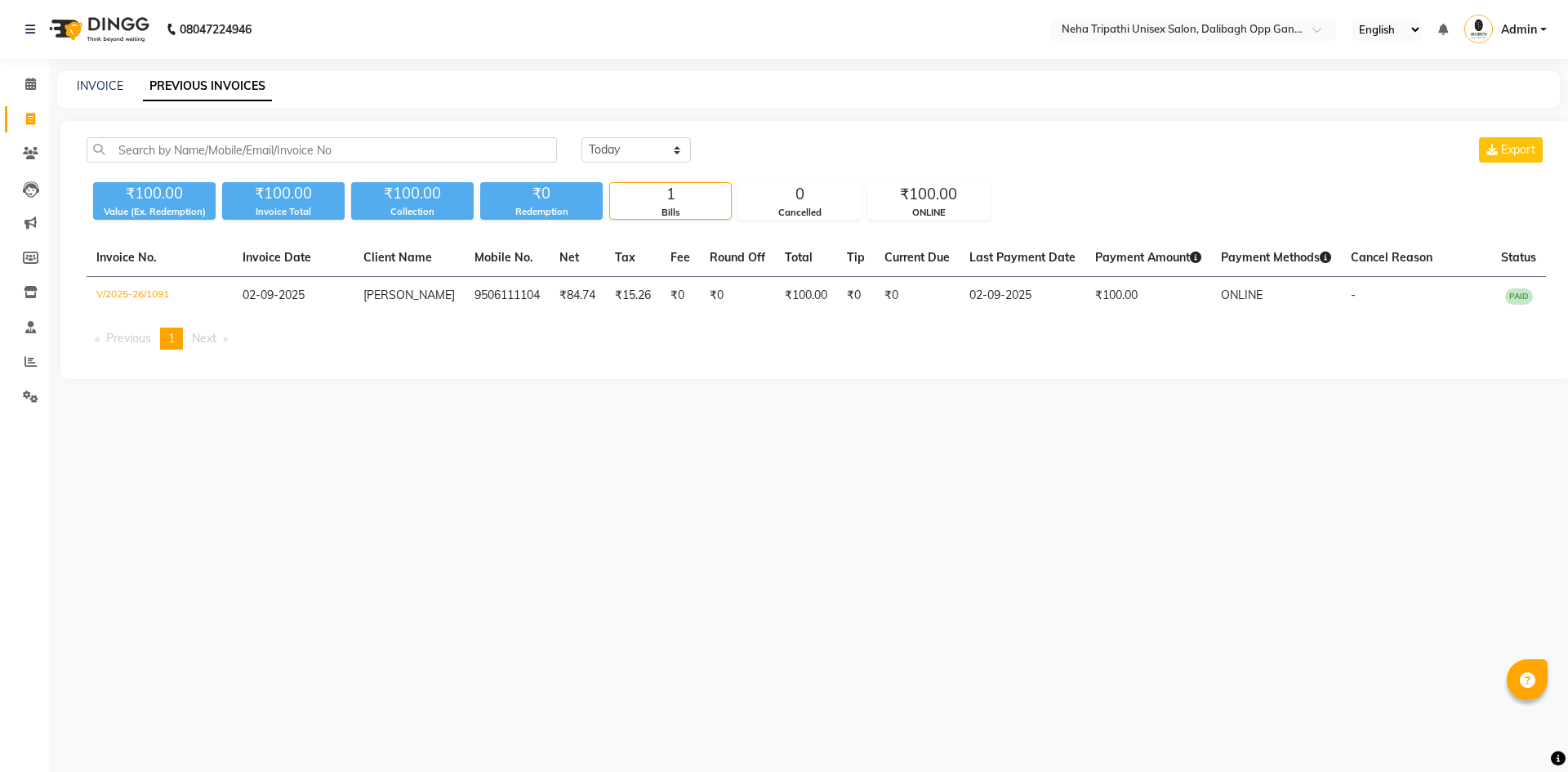
select select "en"
click at [28, 154] on icon at bounding box center [30, 153] width 15 height 13
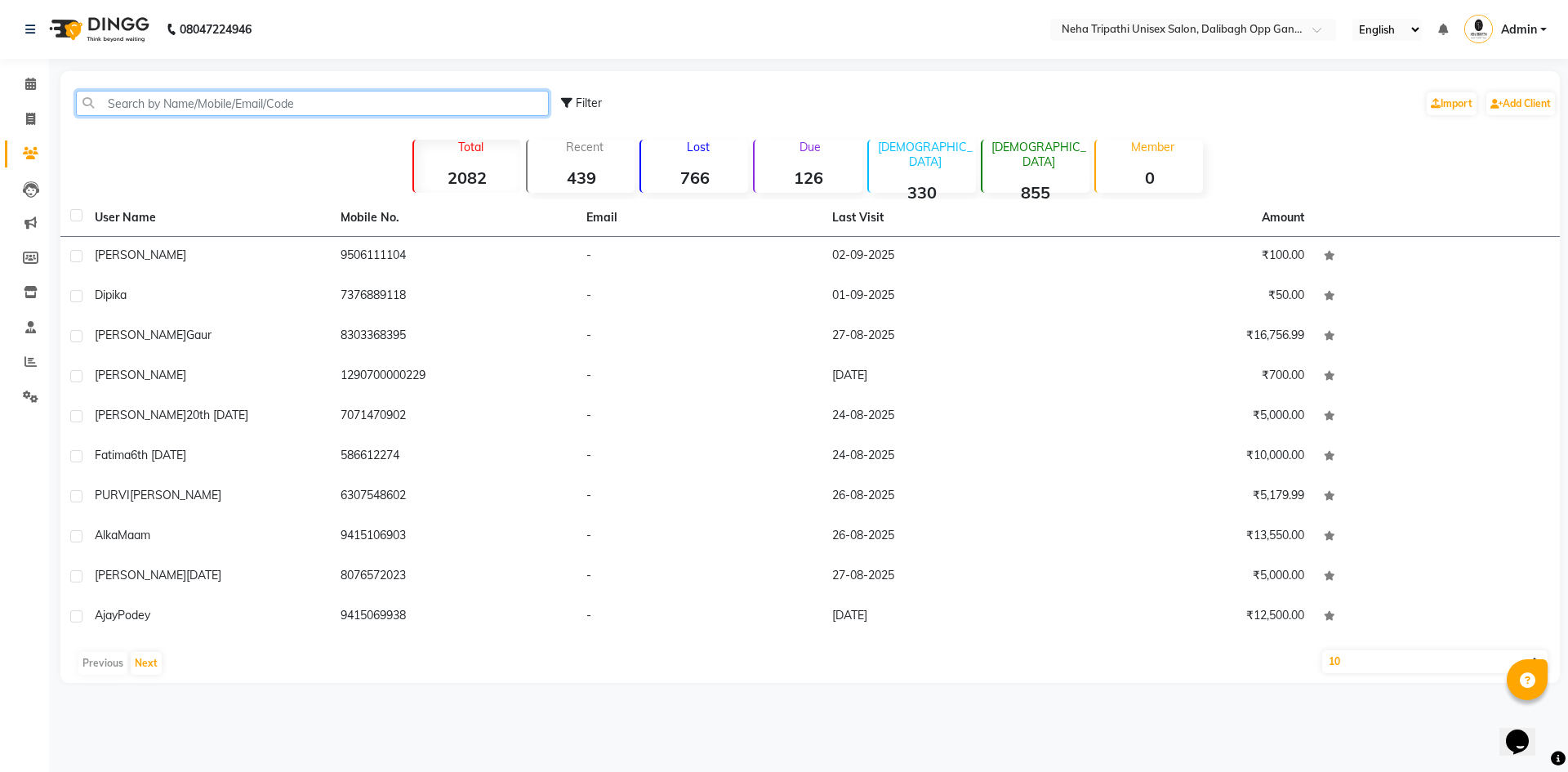
click at [152, 104] on input "text" at bounding box center [312, 104] width 473 height 25
click at [216, 103] on input "text" at bounding box center [312, 104] width 473 height 25
click at [167, 105] on input "text" at bounding box center [312, 104] width 473 height 25
click at [172, 106] on input "text" at bounding box center [312, 104] width 473 height 25
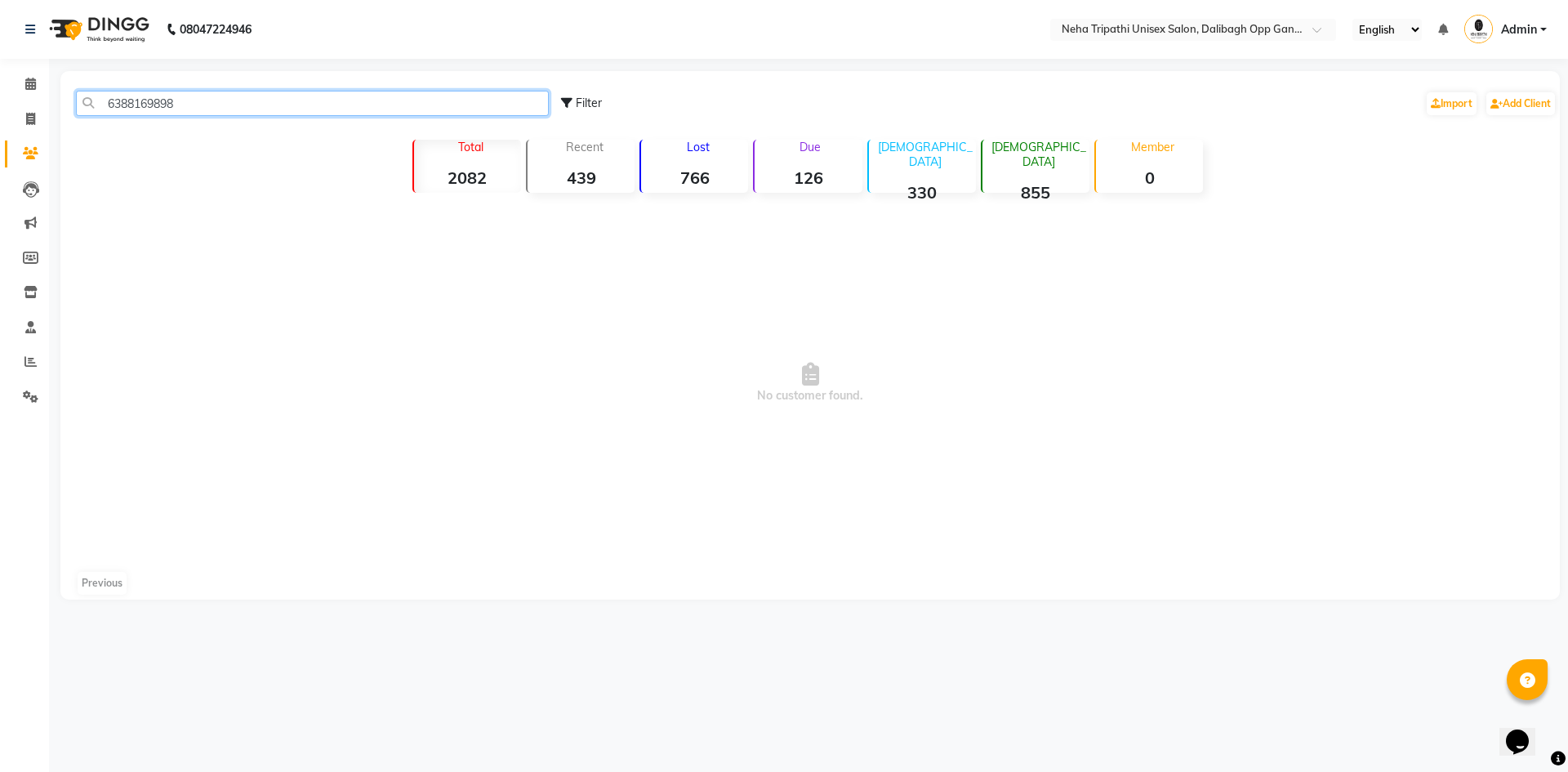
drag, startPoint x: 205, startPoint y: 98, endPoint x: 72, endPoint y: 120, distance: 134.8
click at [72, 120] on div "6388169898 Filter Import Add Client" at bounding box center [810, 103] width 1493 height 51
type input "6388169898"
click at [35, 119] on icon at bounding box center [30, 119] width 9 height 13
select select "service"
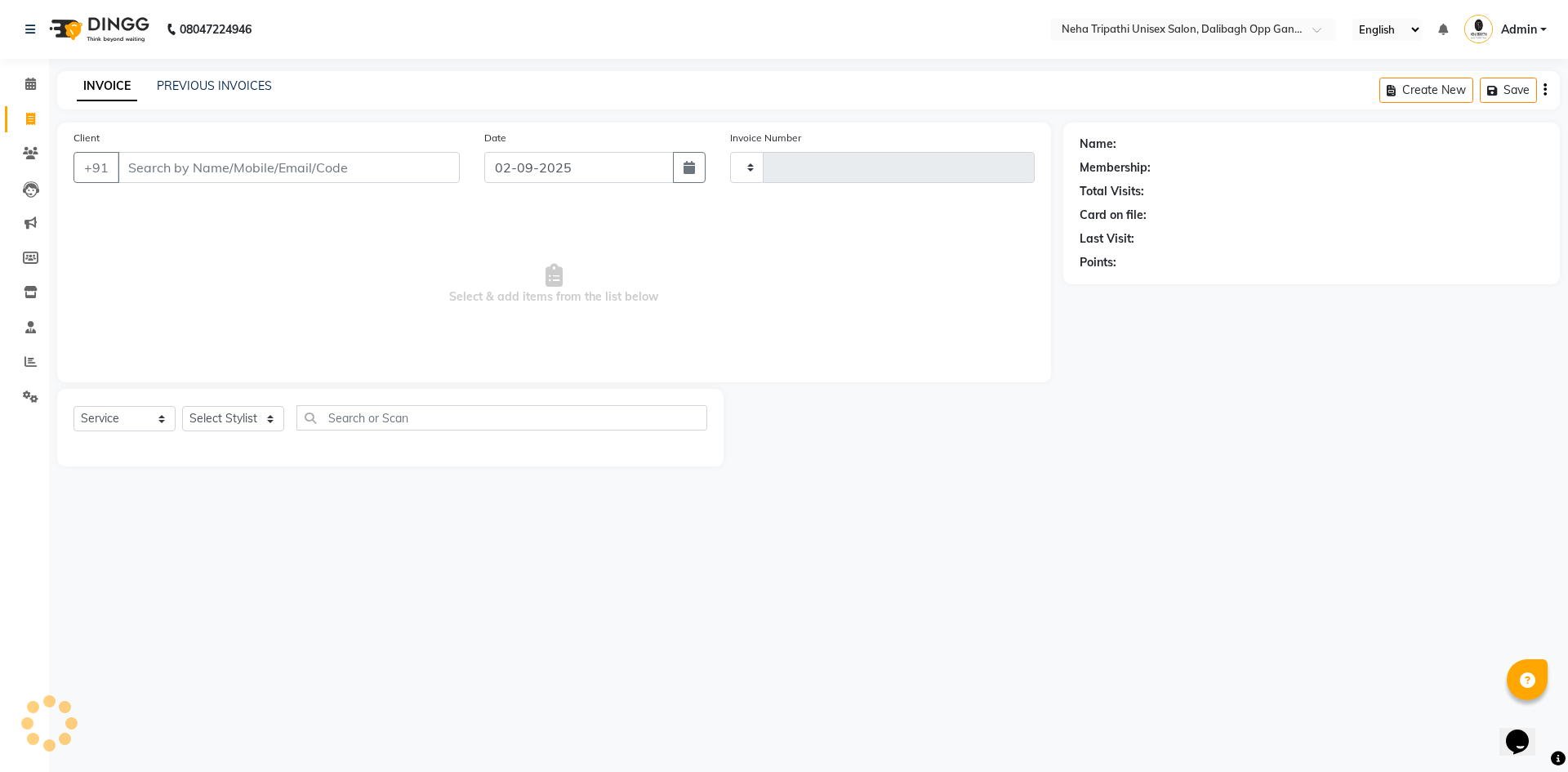
type input "1092"
select select "6624"
click at [242, 176] on input "Client" at bounding box center [289, 167] width 342 height 31
type input "6388169898"
click at [399, 165] on span "Add Client" at bounding box center [418, 167] width 65 height 16
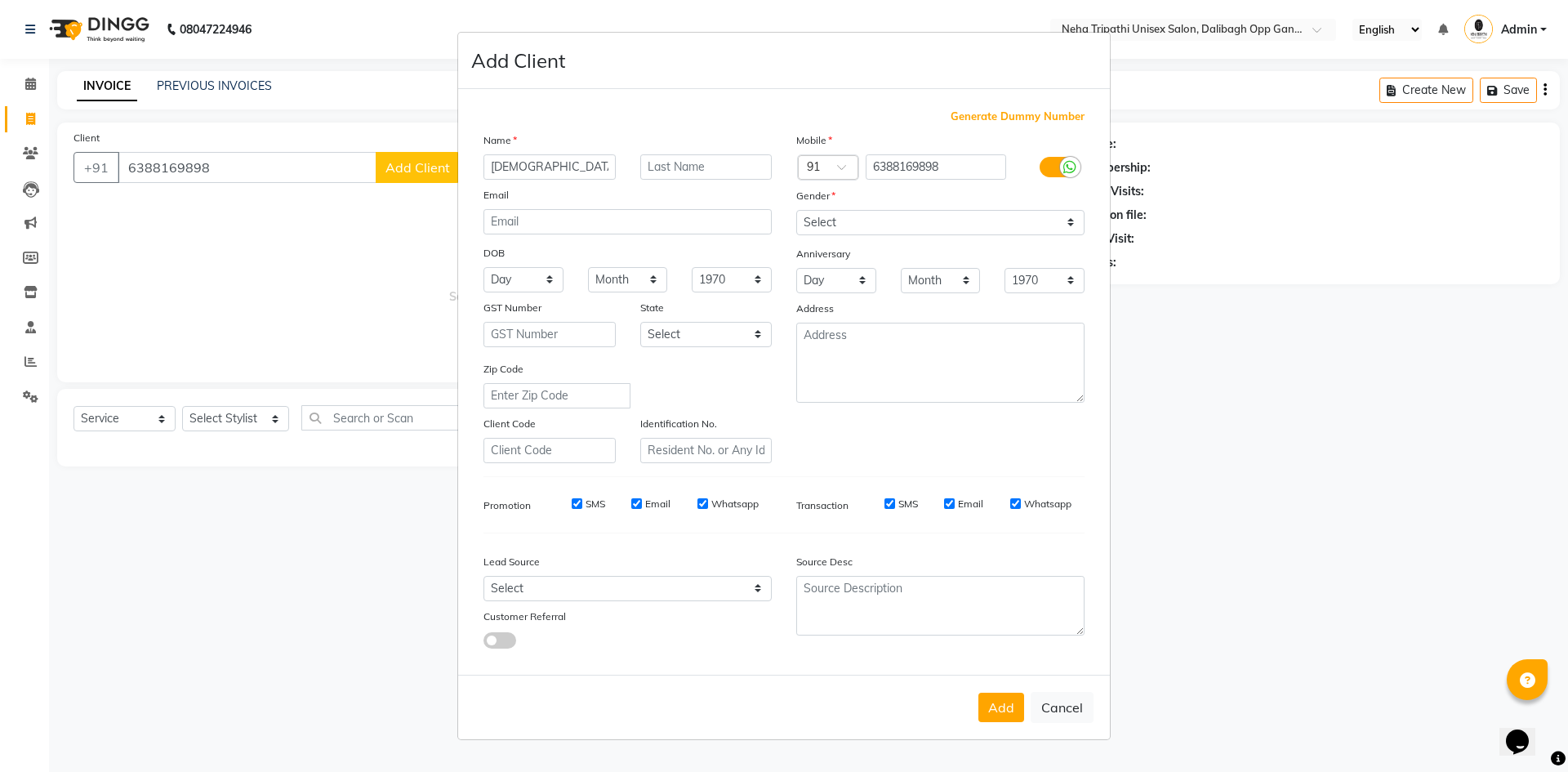
type input "Vaishnavi"
click at [888, 228] on select "Select Male Female Other Prefer Not To Say" at bounding box center [941, 222] width 288 height 25
select select "female"
click at [797, 210] on select "Select Male Female Other Prefer Not To Say" at bounding box center [941, 222] width 288 height 25
click at [1011, 710] on button "Add" at bounding box center [1001, 707] width 45 height 29
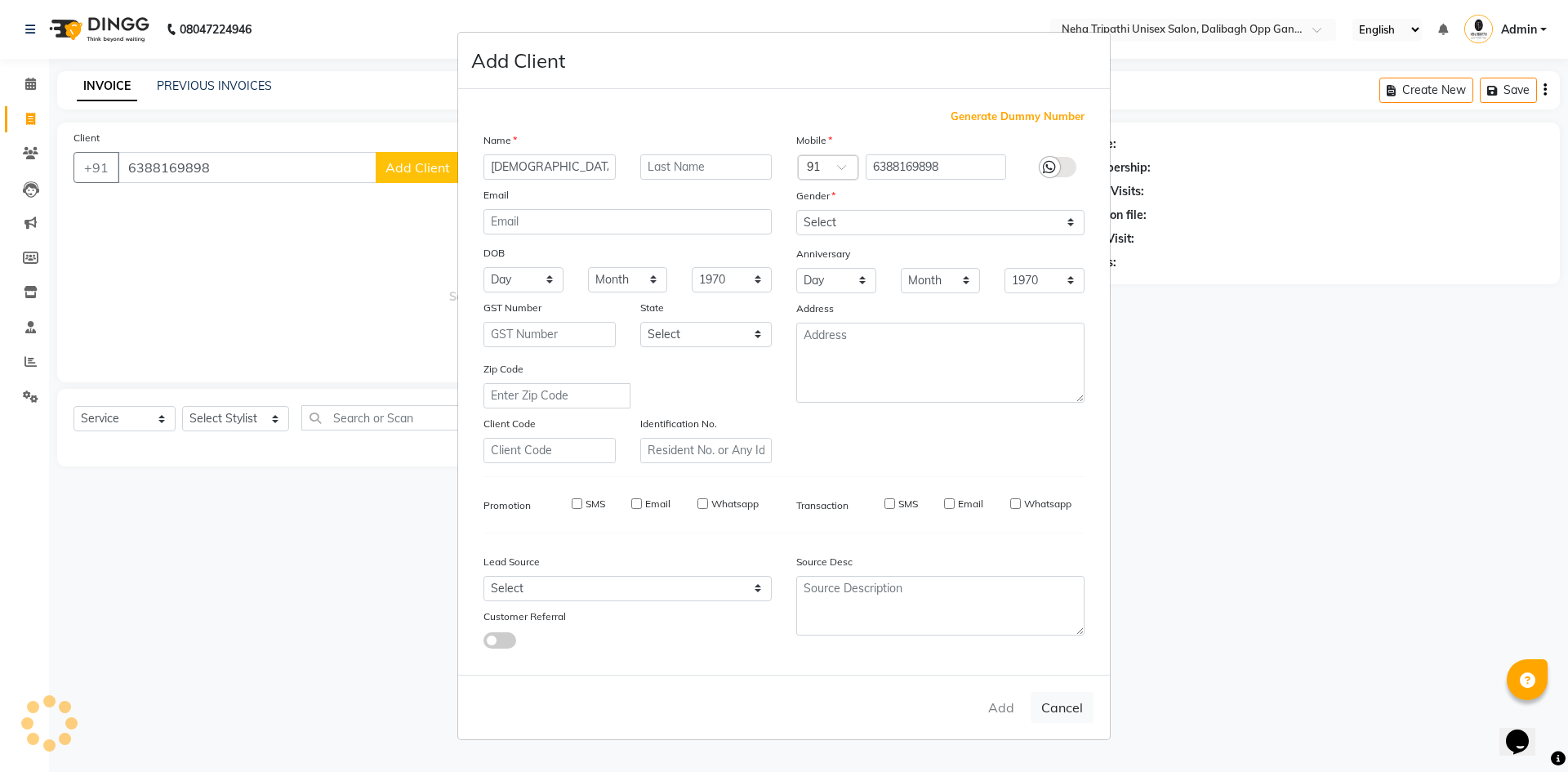
select select
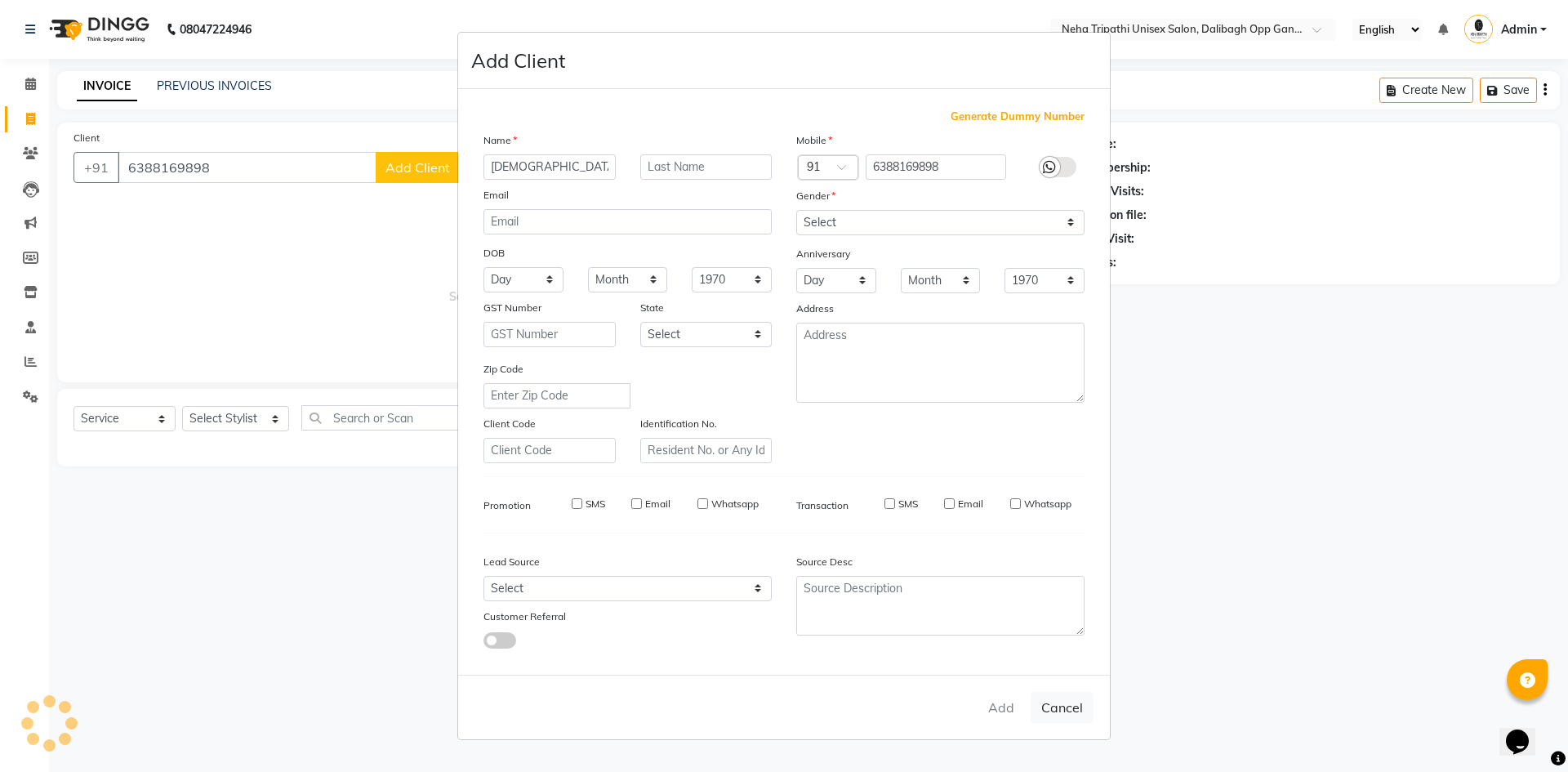
select select
checkbox input "false"
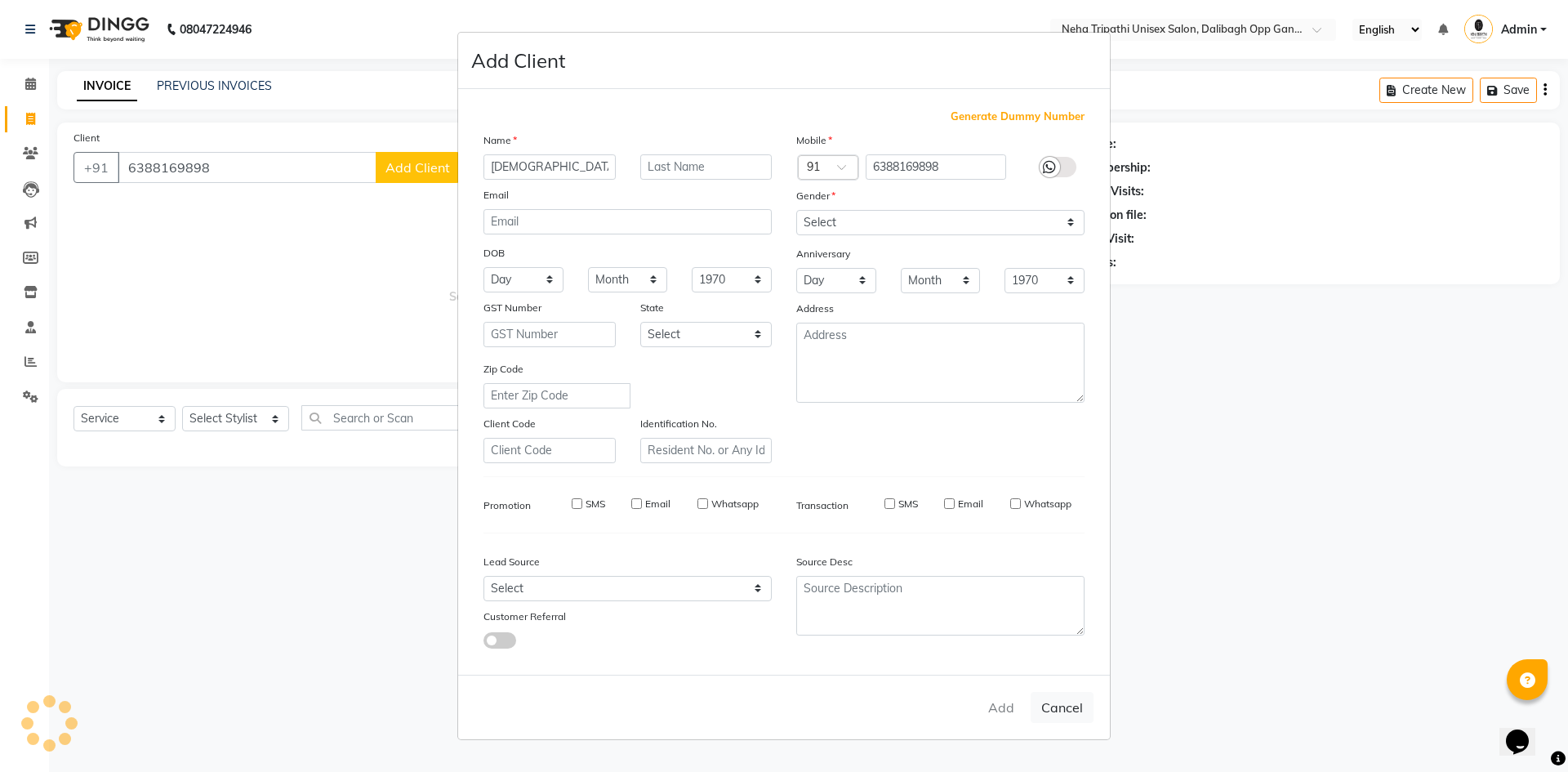
checkbox input "false"
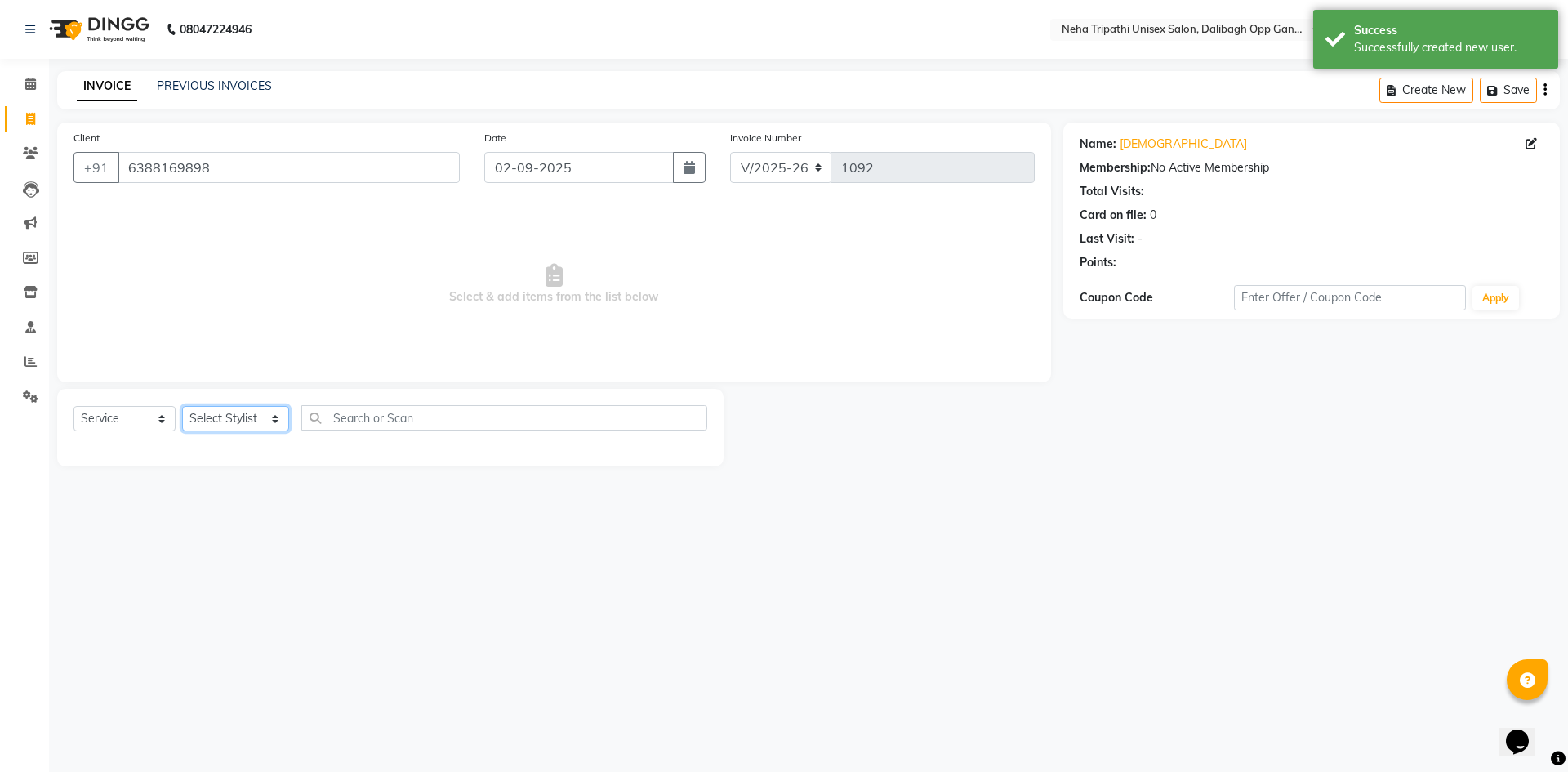
click at [237, 422] on select "Select Stylist Gaus Mohammad isha Jagjit Kaur Maroof Mohd.Tauheed Roshi ruksar …" at bounding box center [235, 418] width 107 height 25
select select "77204"
click at [182, 406] on select "Select Stylist Gaus Mohammad isha Jagjit Kaur Maroof Mohd.Tauheed Roshi ruksar …" at bounding box center [235, 418] width 107 height 25
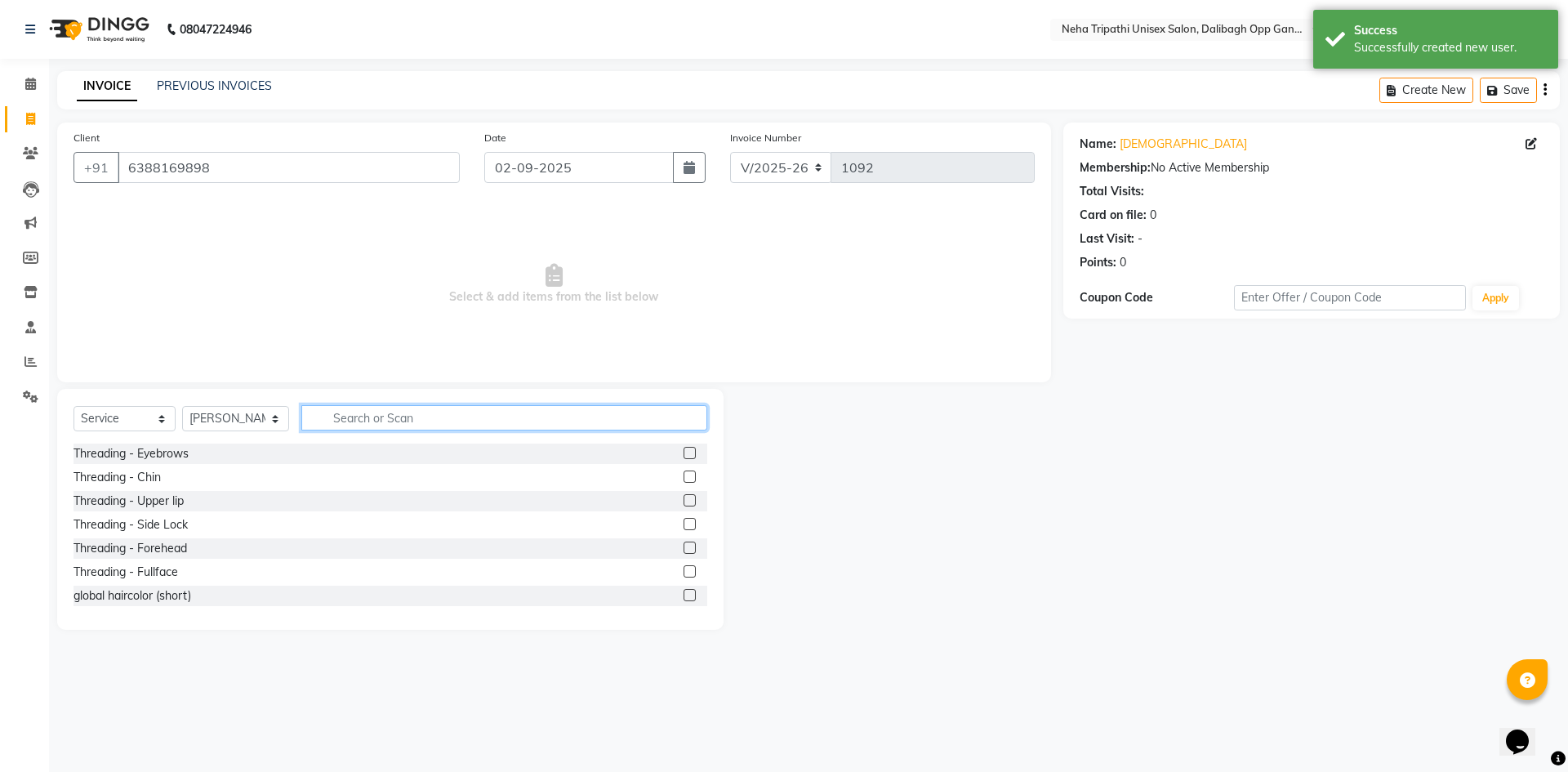
click at [351, 417] on input "text" at bounding box center [504, 418] width 406 height 25
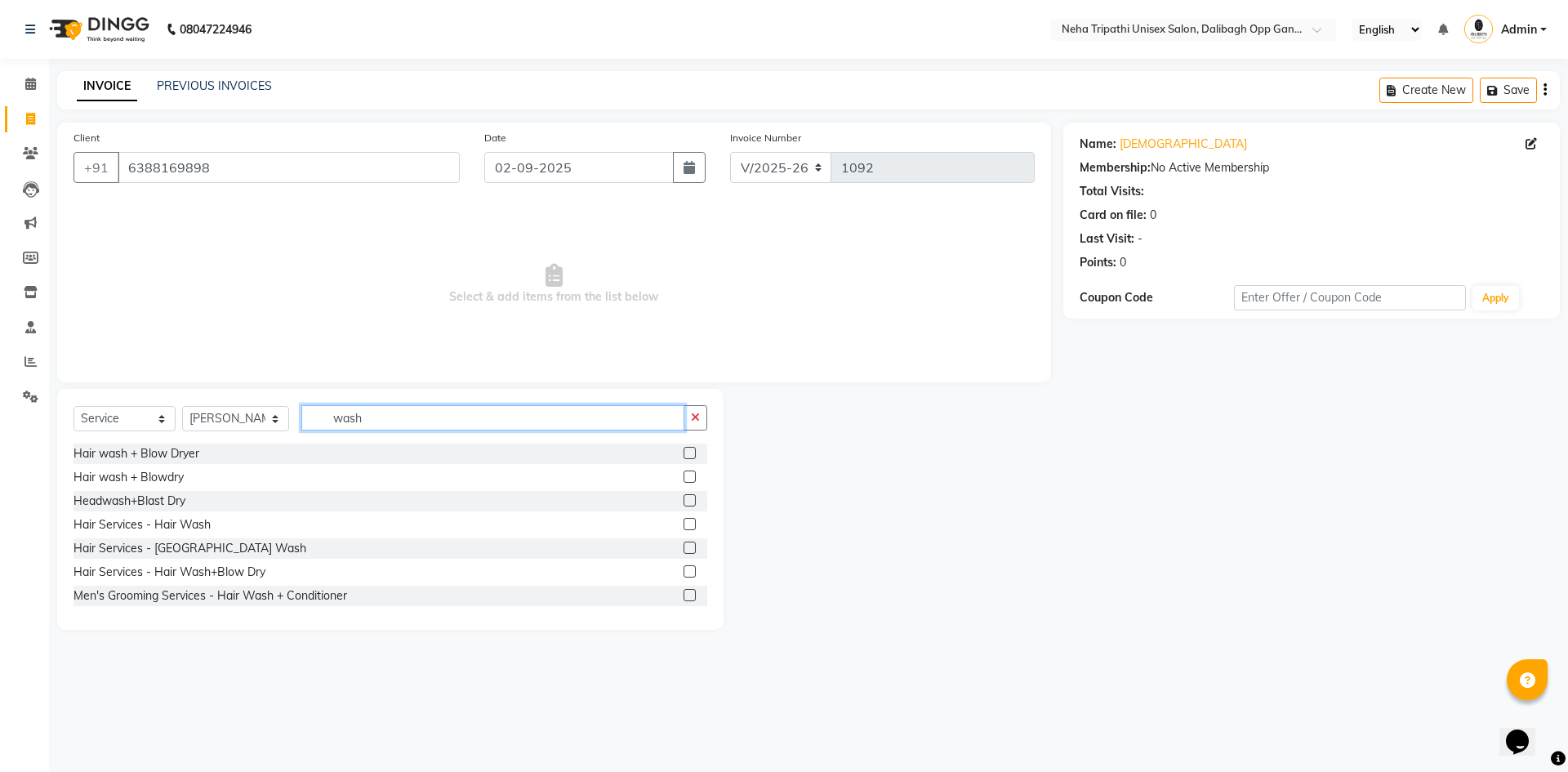
type input "wash"
click at [684, 478] on label at bounding box center [690, 477] width 13 height 13
click at [684, 478] on input "checkbox" at bounding box center [689, 477] width 11 height 11
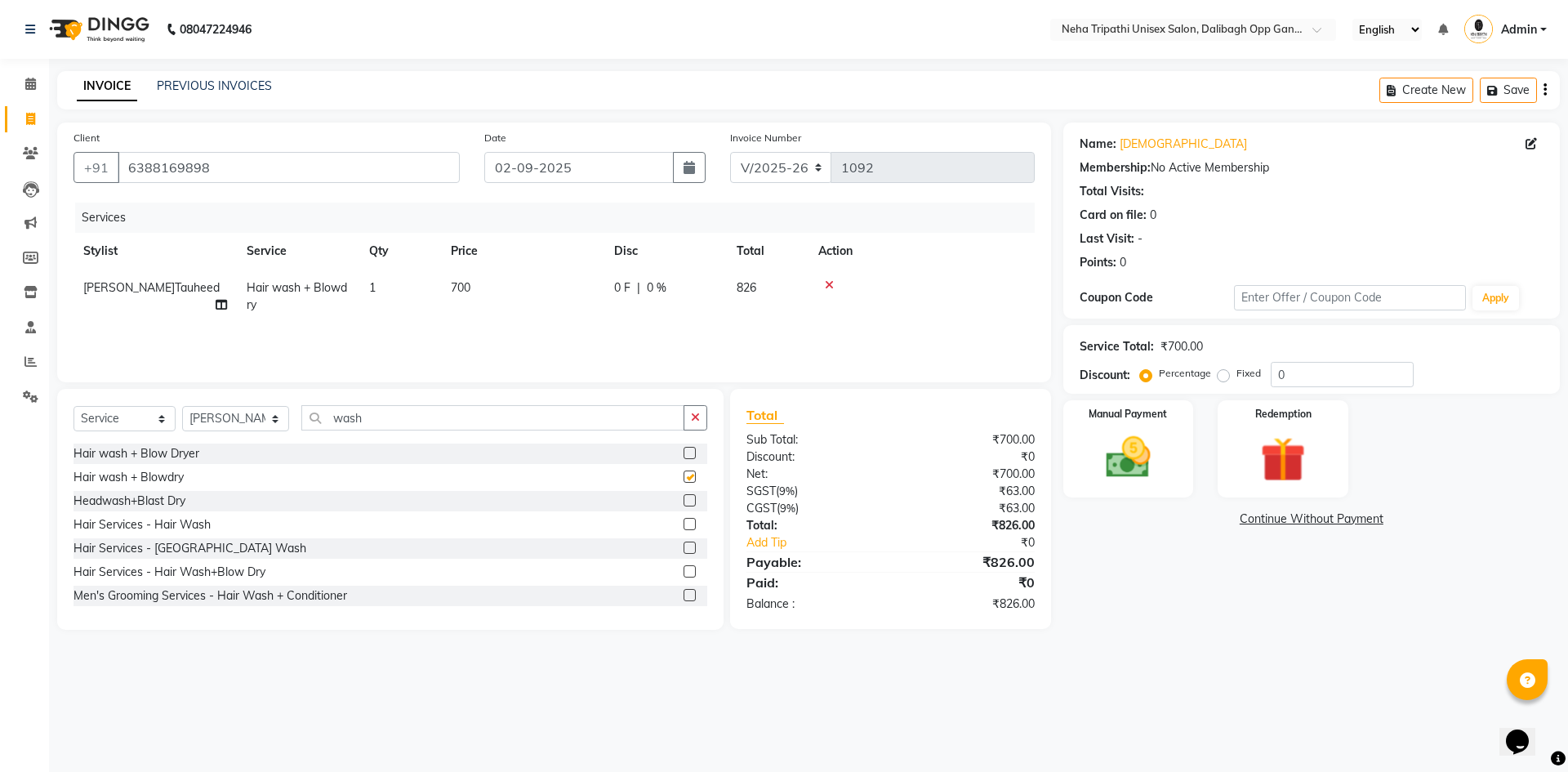
checkbox input "false"
click at [1237, 374] on label "Fixed" at bounding box center [1249, 373] width 24 height 14
click at [1221, 374] on input "Fixed" at bounding box center [1227, 373] width 12 height 12
radio input "true"
click at [1347, 365] on input "0" at bounding box center [1342, 375] width 143 height 25
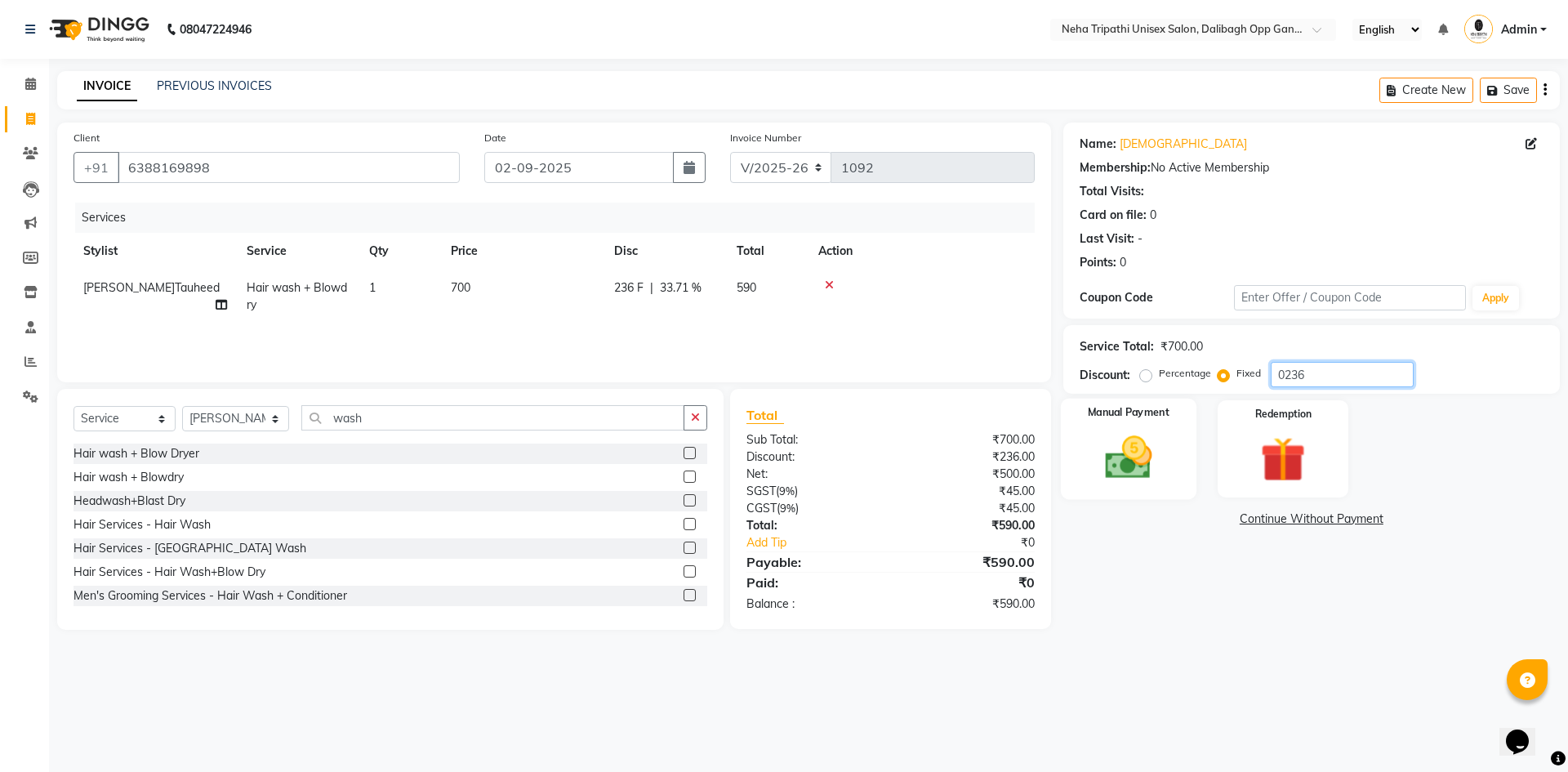
type input "0236"
click at [1123, 423] on div "Manual Payment" at bounding box center [1128, 448] width 136 height 100
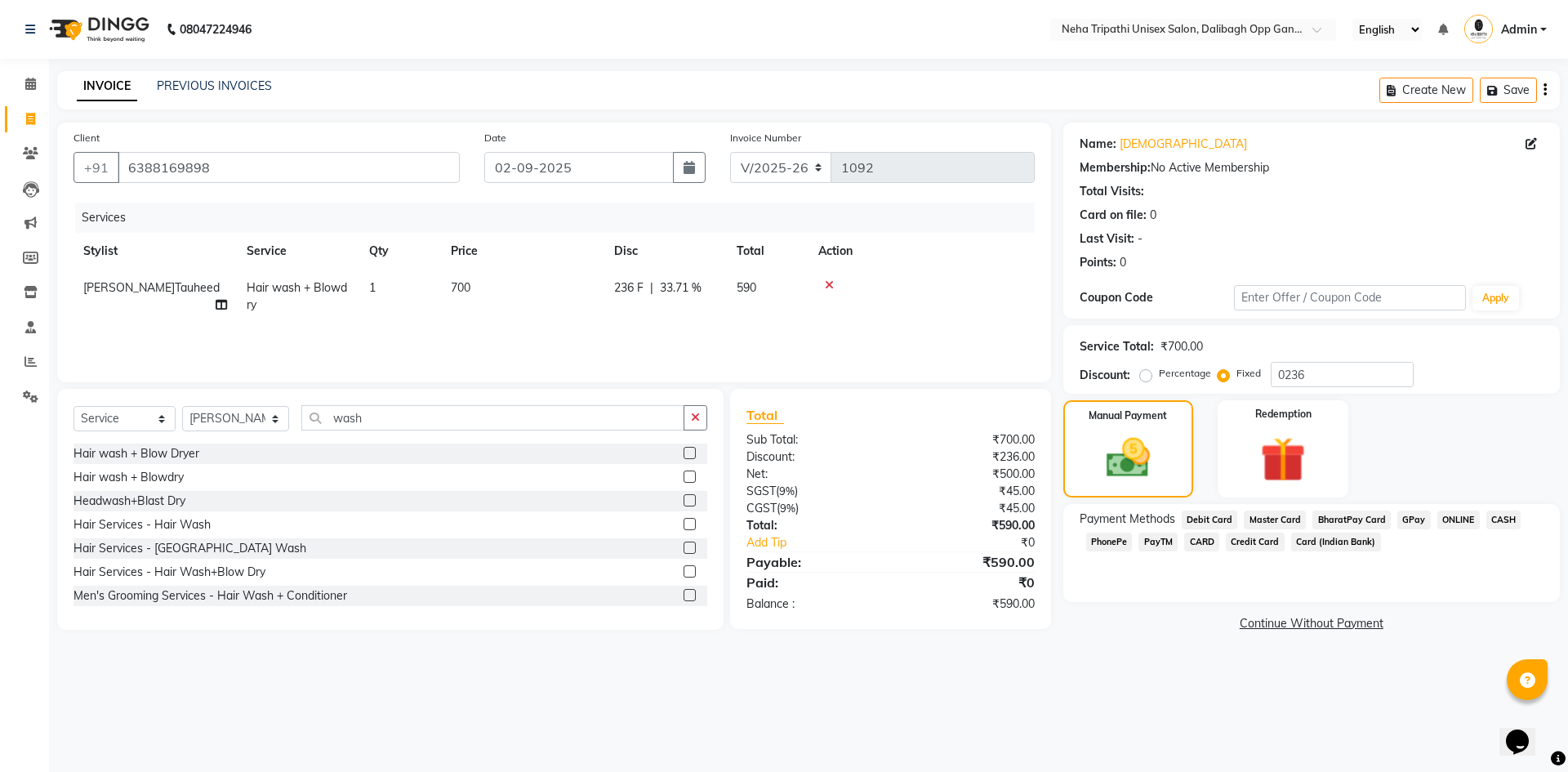
click at [1497, 514] on span "CASH" at bounding box center [1504, 519] width 35 height 19
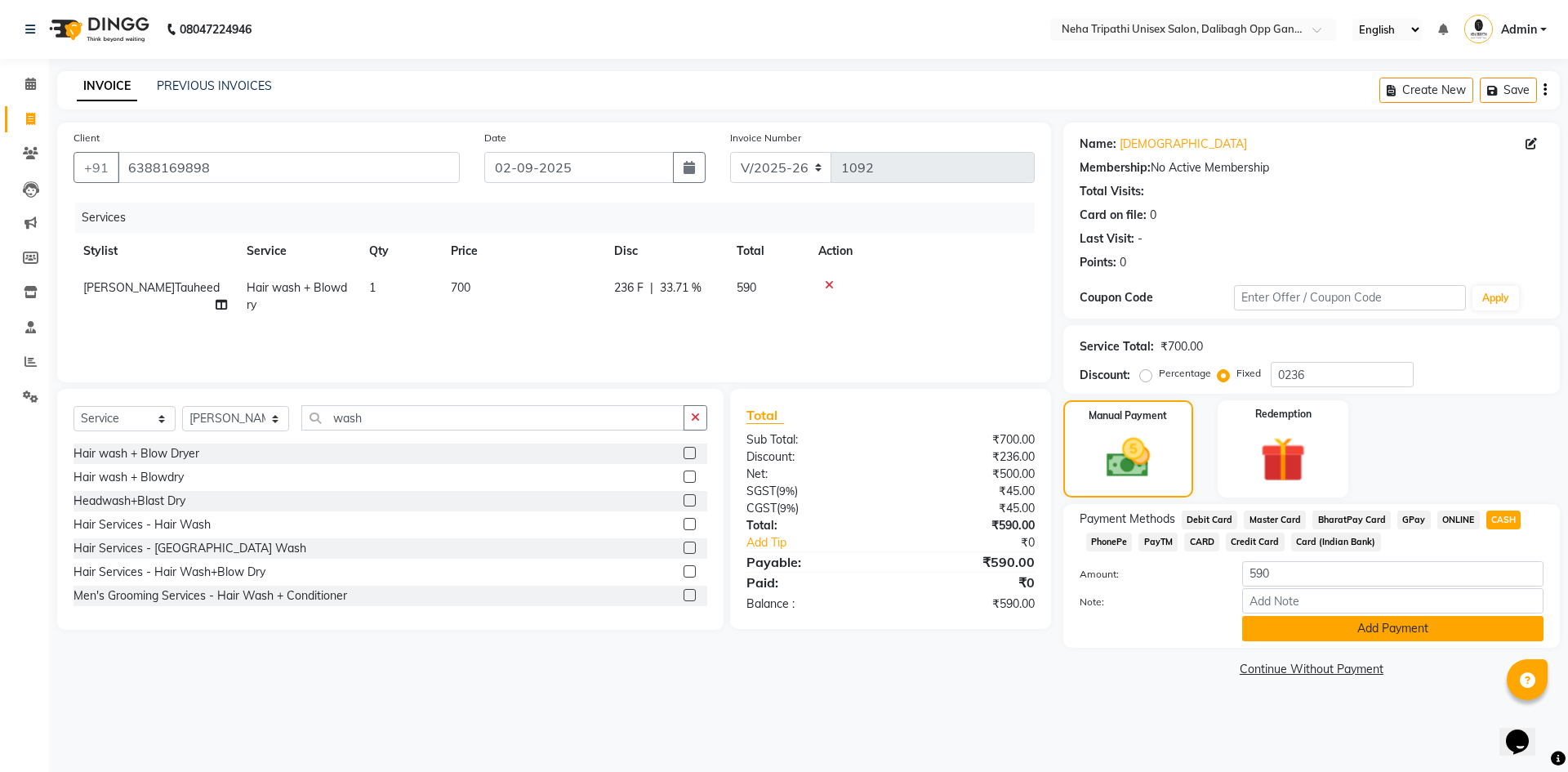
click at [1395, 625] on button "Add Payment" at bounding box center [1393, 628] width 301 height 25
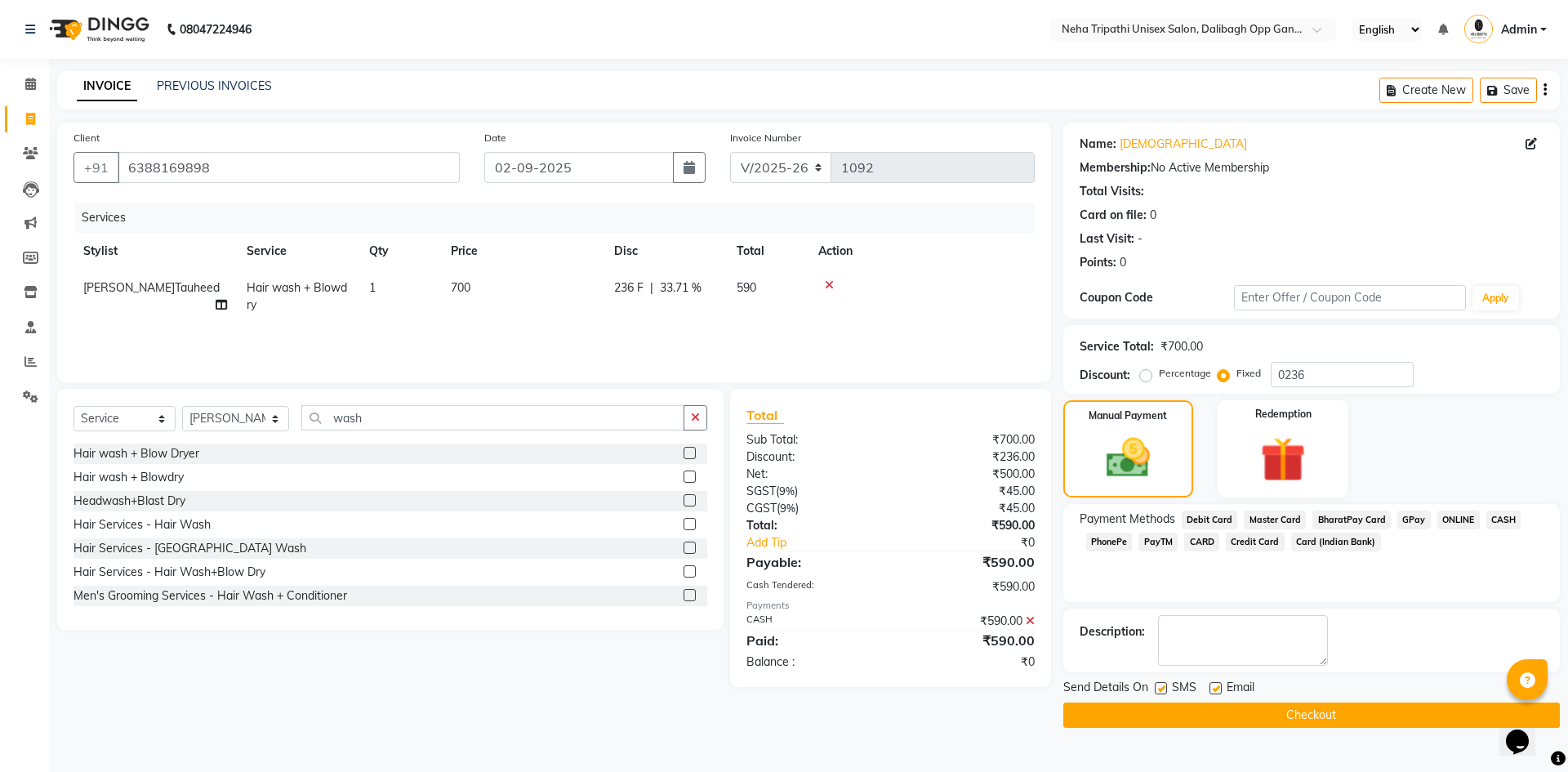
click at [1320, 727] on button "Checkout" at bounding box center [1312, 715] width 497 height 25
